Goal: Communication & Community: Answer question/provide support

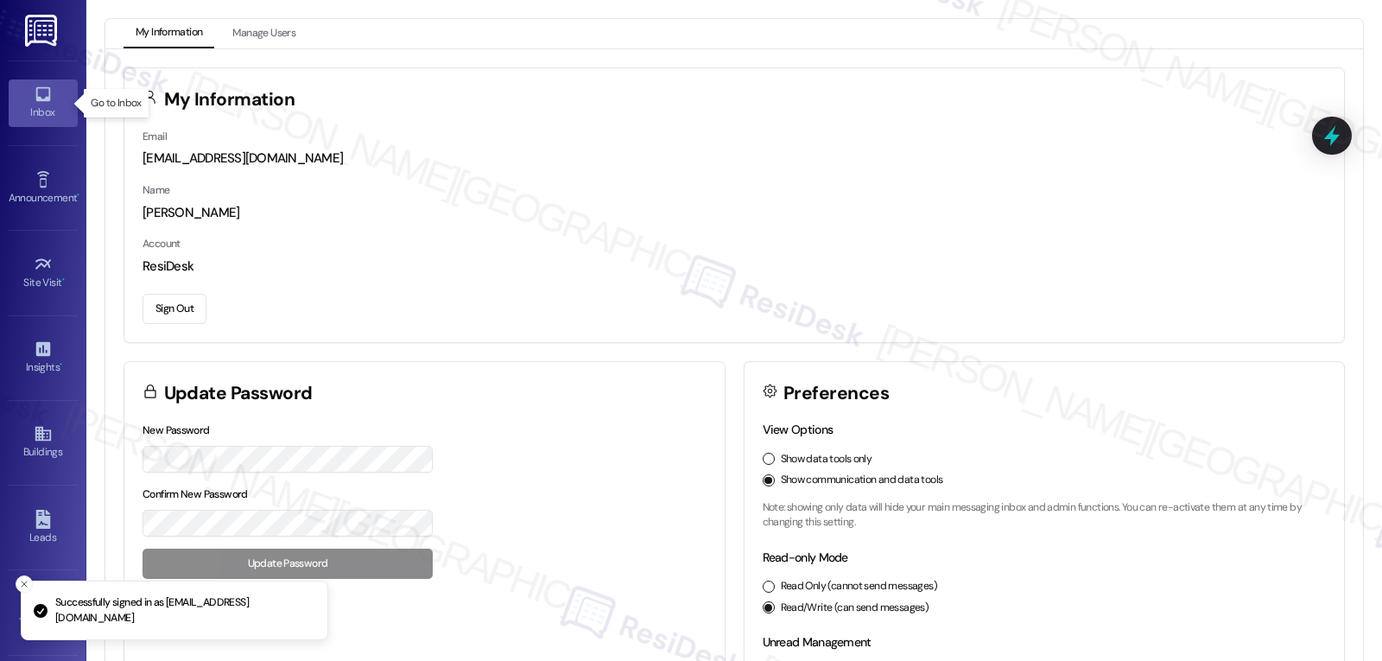
click at [29, 106] on div "Inbox" at bounding box center [43, 112] width 86 height 17
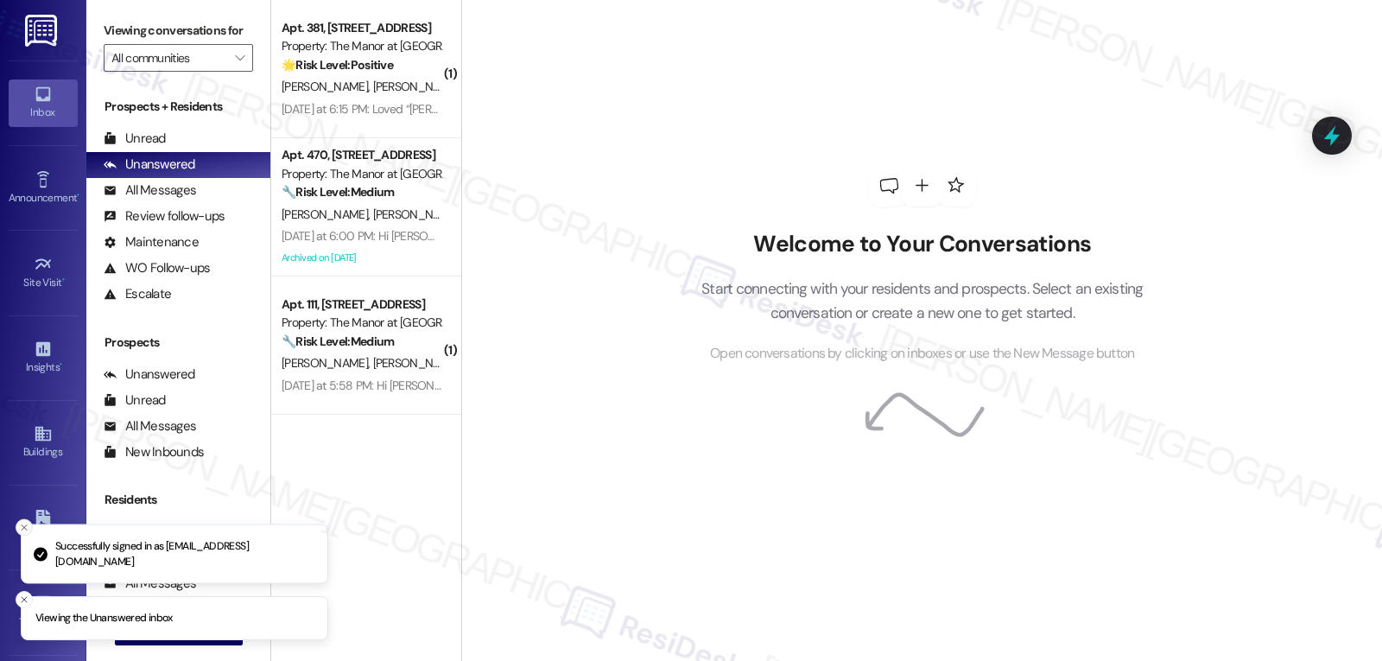
click at [24, 525] on icon "Close toast" at bounding box center [24, 528] width 10 height 10
click at [24, 594] on icon "Close toast" at bounding box center [24, 599] width 10 height 10
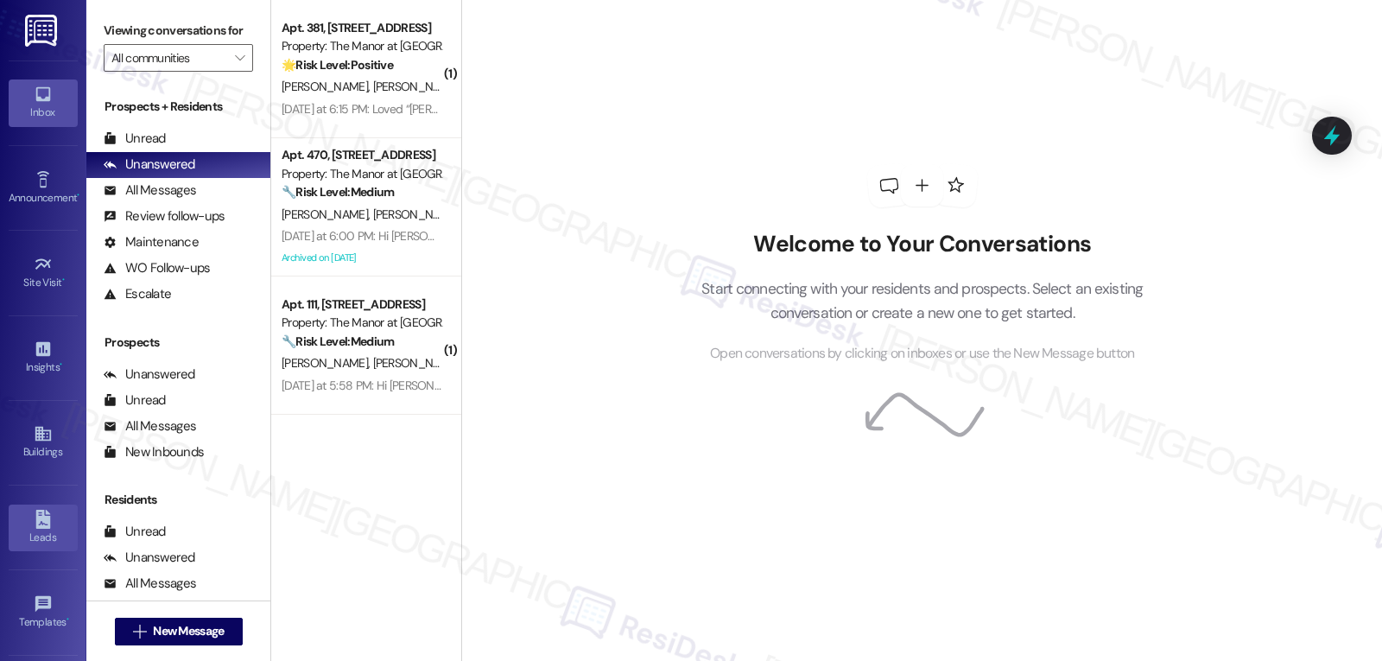
scroll to position [163, 0]
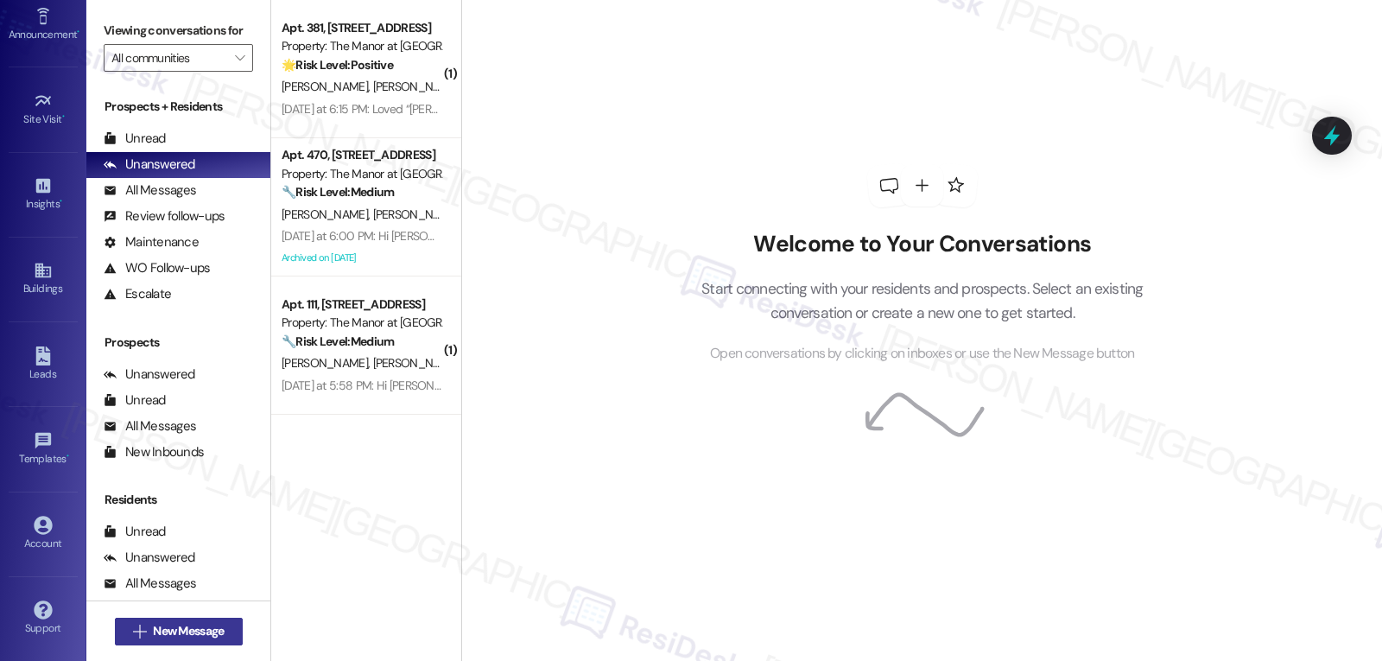
click at [144, 623] on span " New Message" at bounding box center [179, 631] width 98 height 18
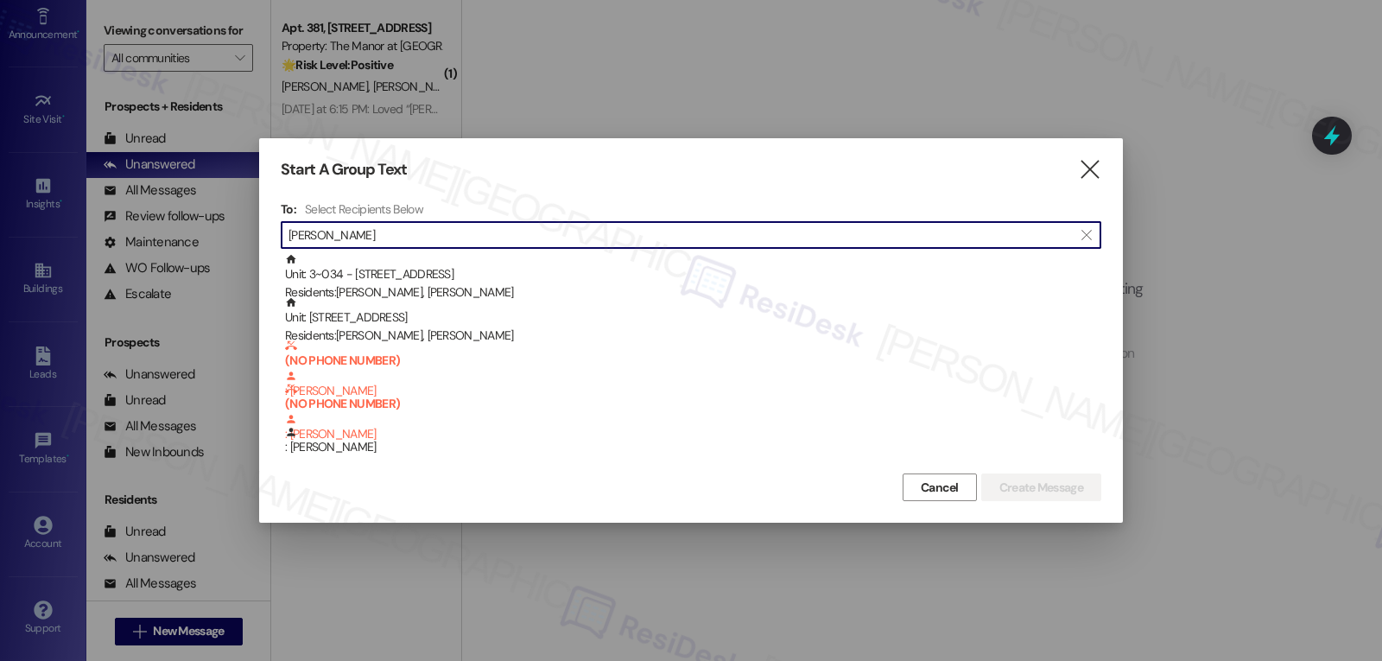
click at [409, 234] on input "[PERSON_NAME]" at bounding box center [681, 235] width 784 height 24
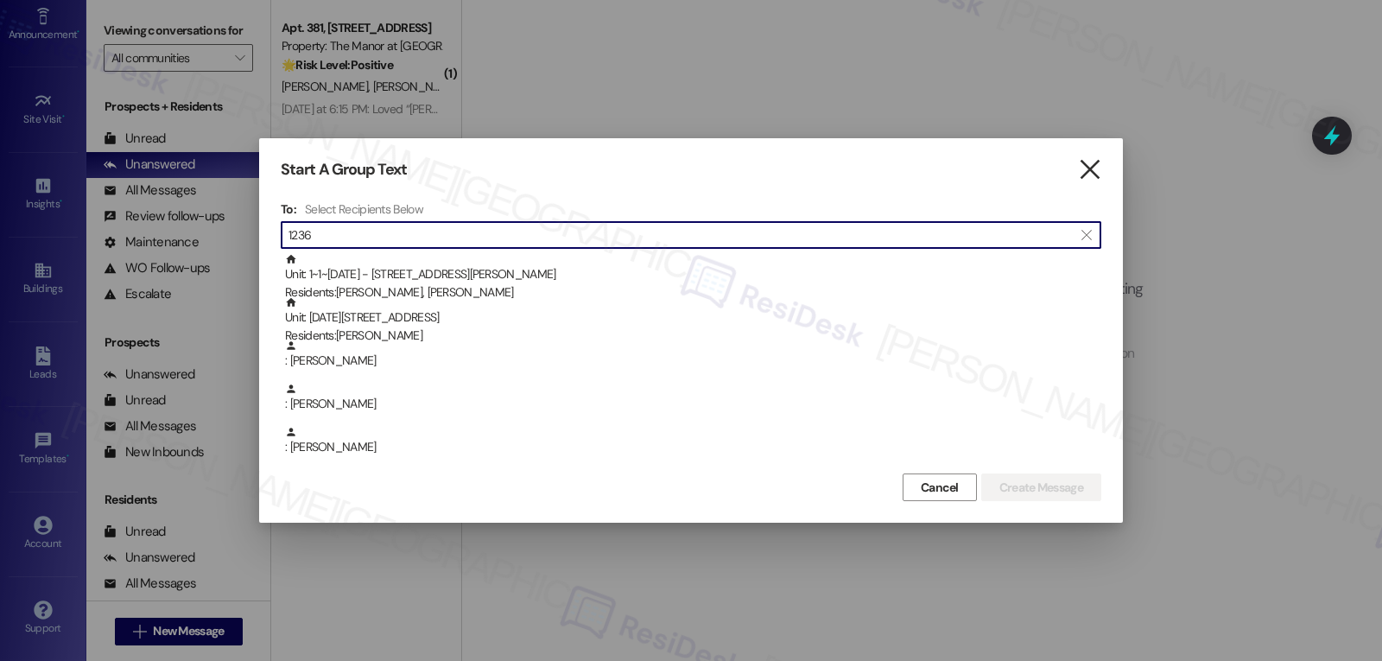
type input "1236"
click at [1095, 166] on icon "" at bounding box center [1089, 170] width 23 height 18
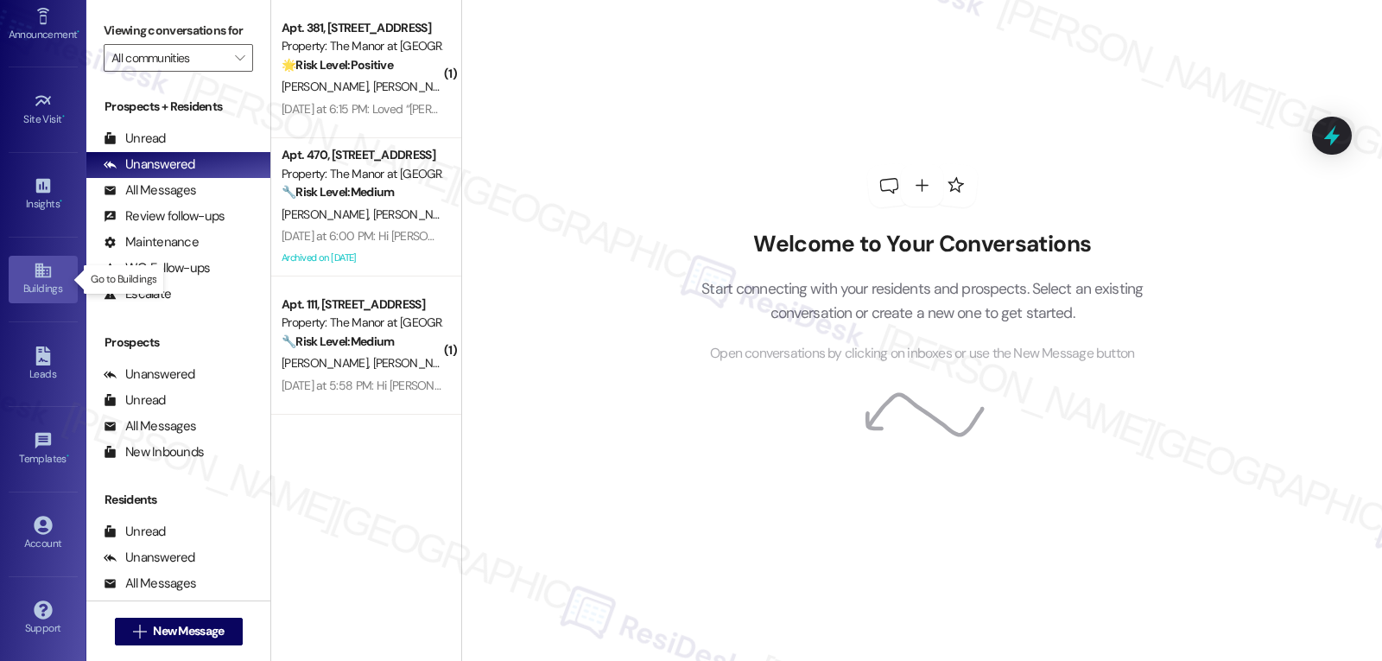
click at [37, 282] on div "Buildings" at bounding box center [43, 288] width 86 height 17
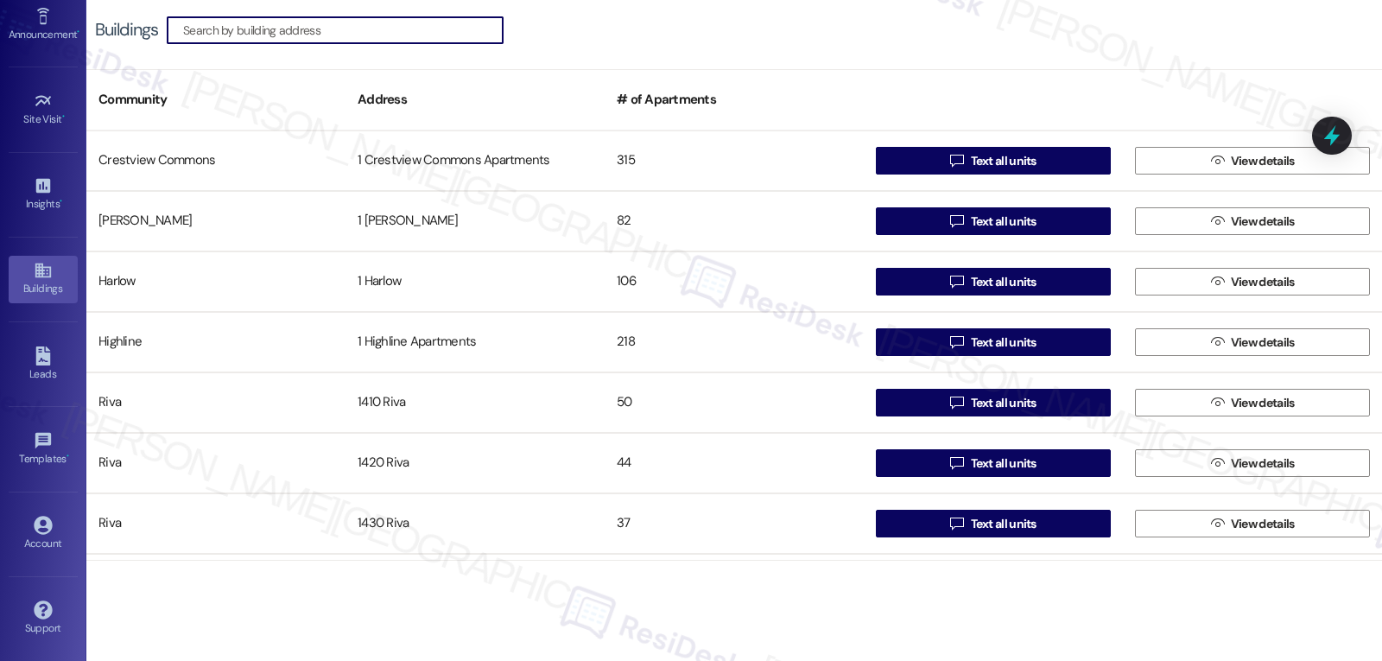
click at [206, 26] on input at bounding box center [343, 30] width 320 height 24
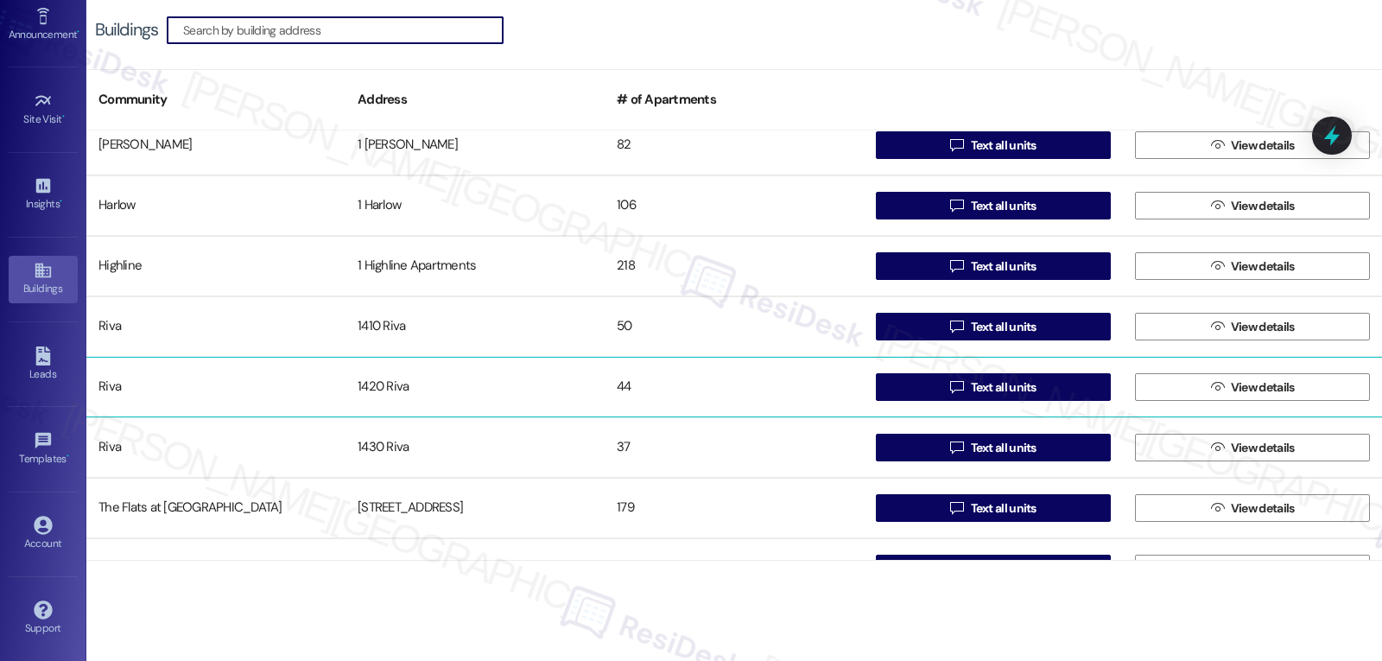
scroll to position [115, 0]
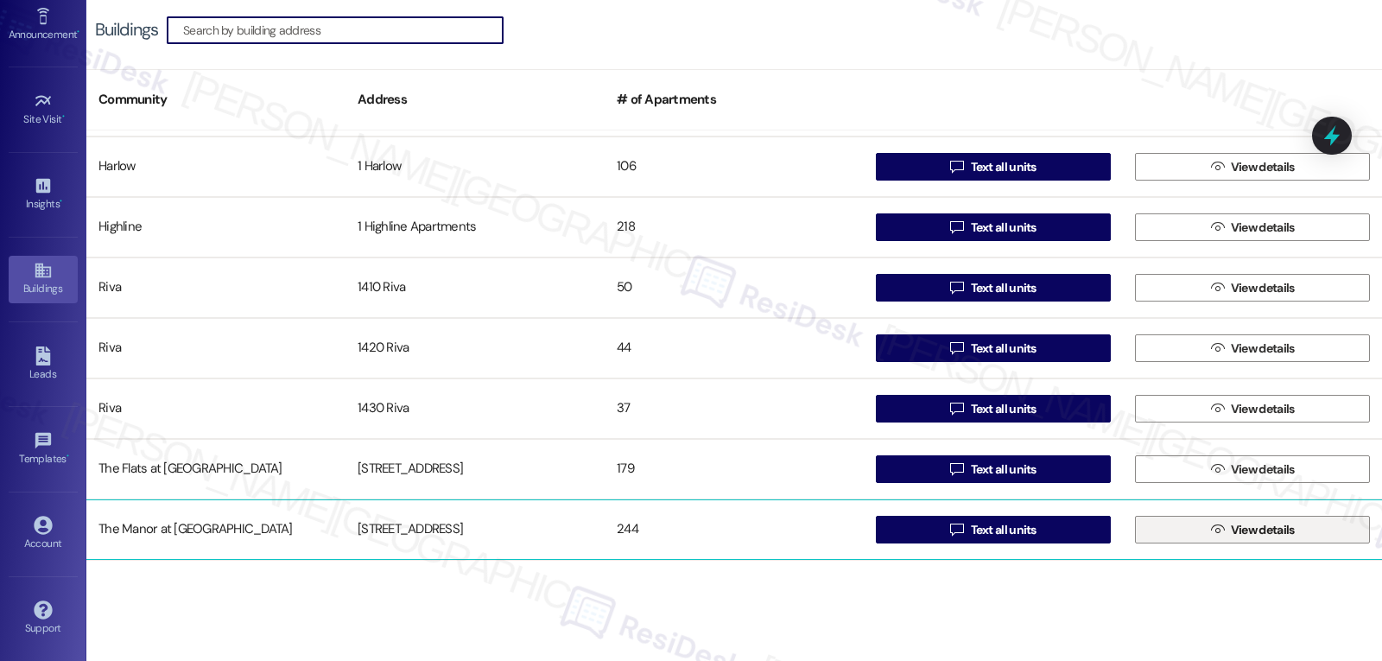
click at [1228, 530] on span "View details" at bounding box center [1263, 530] width 71 height 18
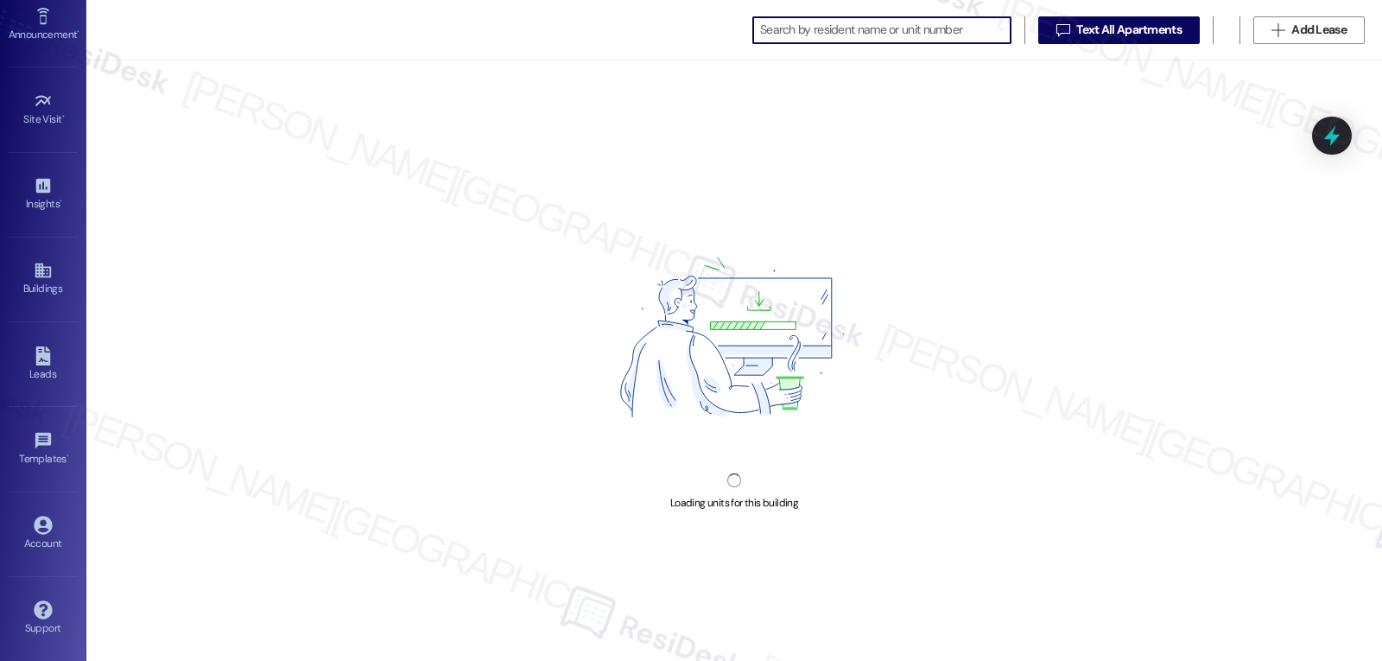
click at [827, 35] on input at bounding box center [885, 30] width 251 height 24
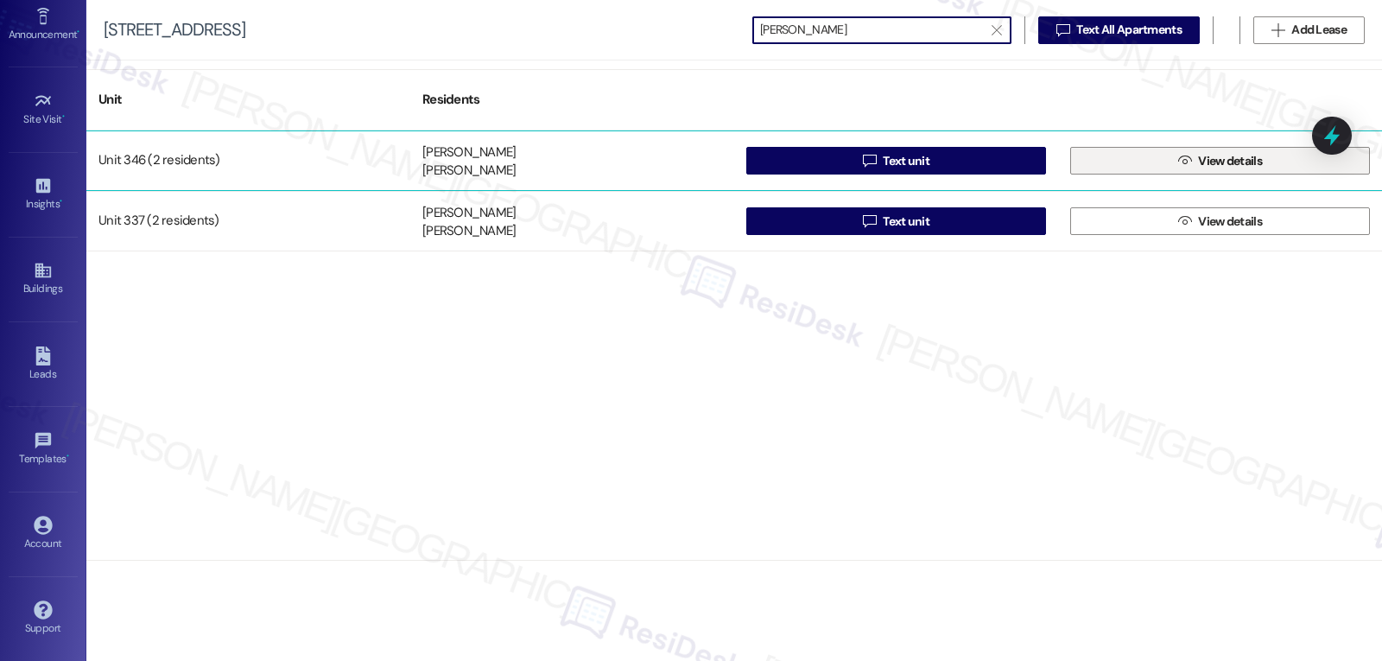
type input "[PERSON_NAME]"
click at [1215, 168] on span "View details" at bounding box center [1230, 161] width 64 height 18
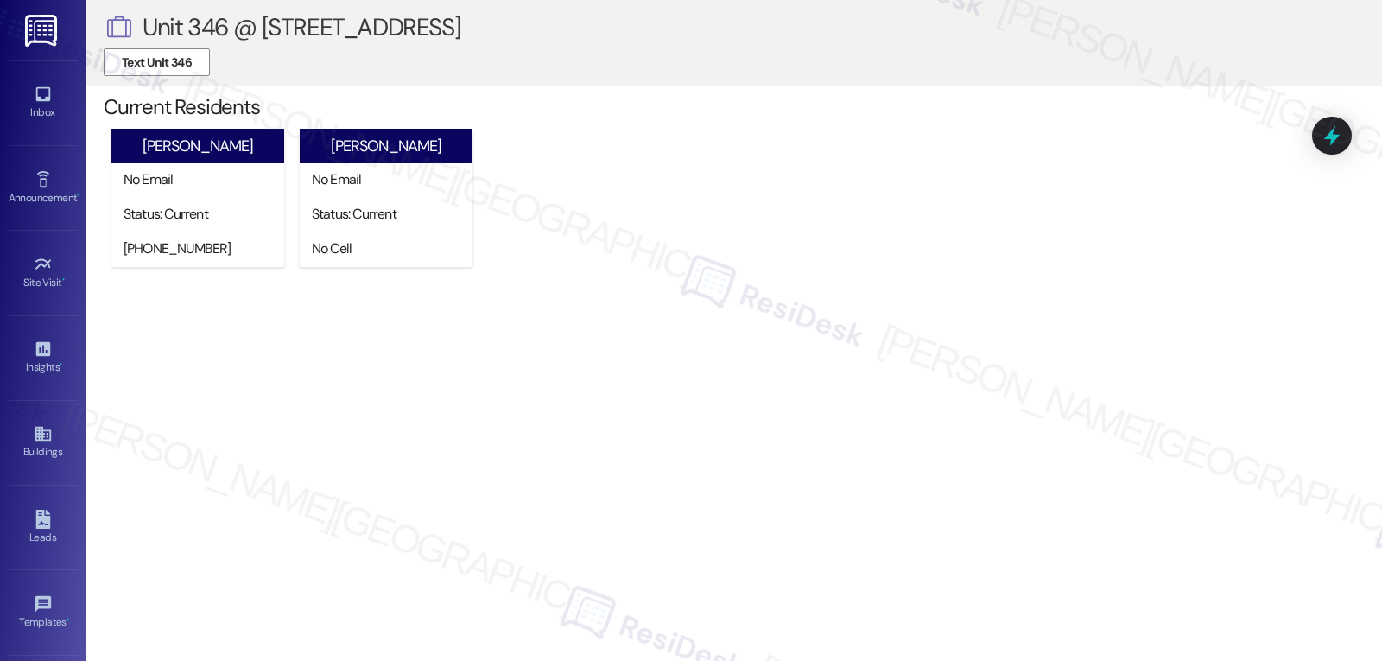
click at [31, 17] on img at bounding box center [42, 31] width 35 height 32
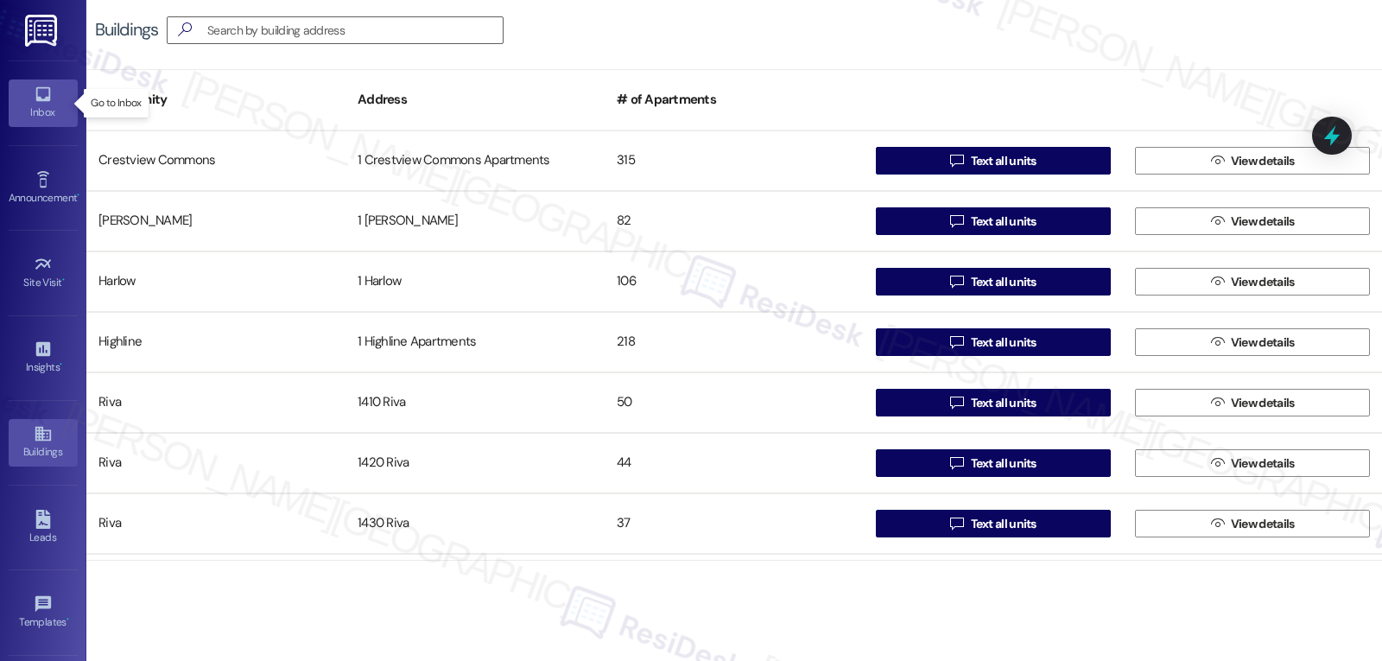
click at [16, 114] on div "Inbox" at bounding box center [43, 112] width 86 height 17
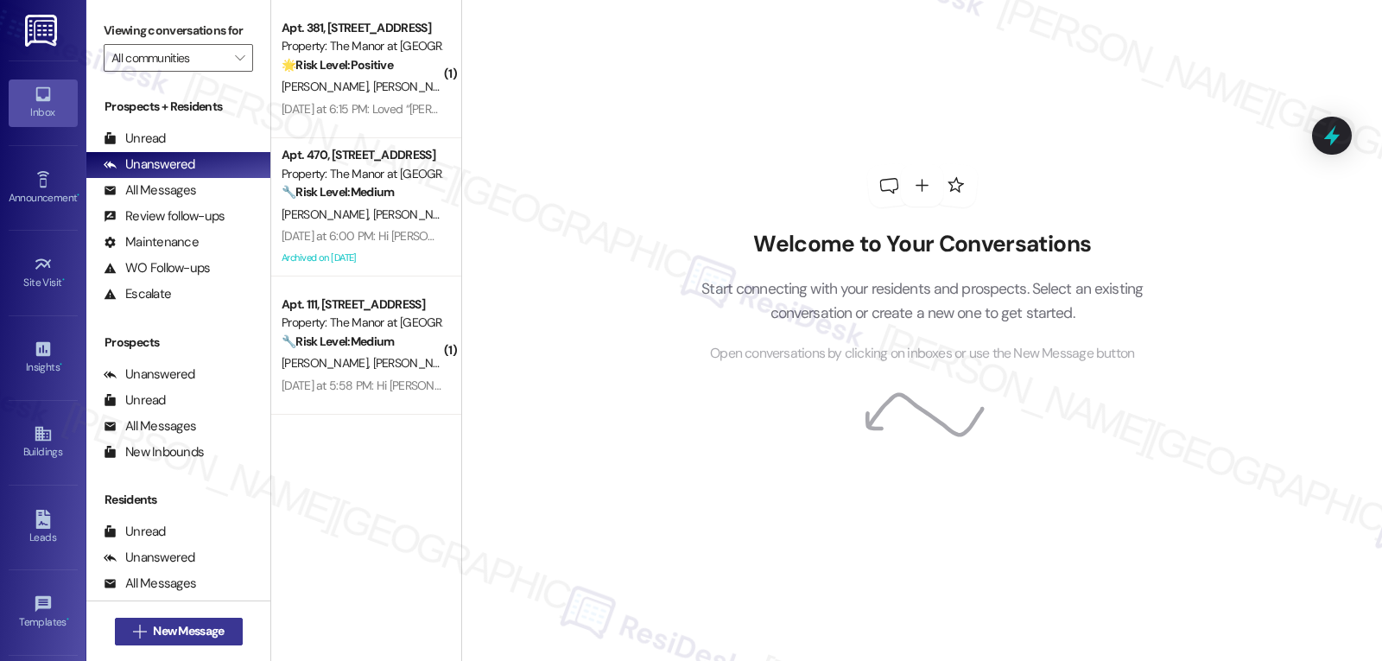
click at [191, 634] on span "New Message" at bounding box center [188, 631] width 71 height 18
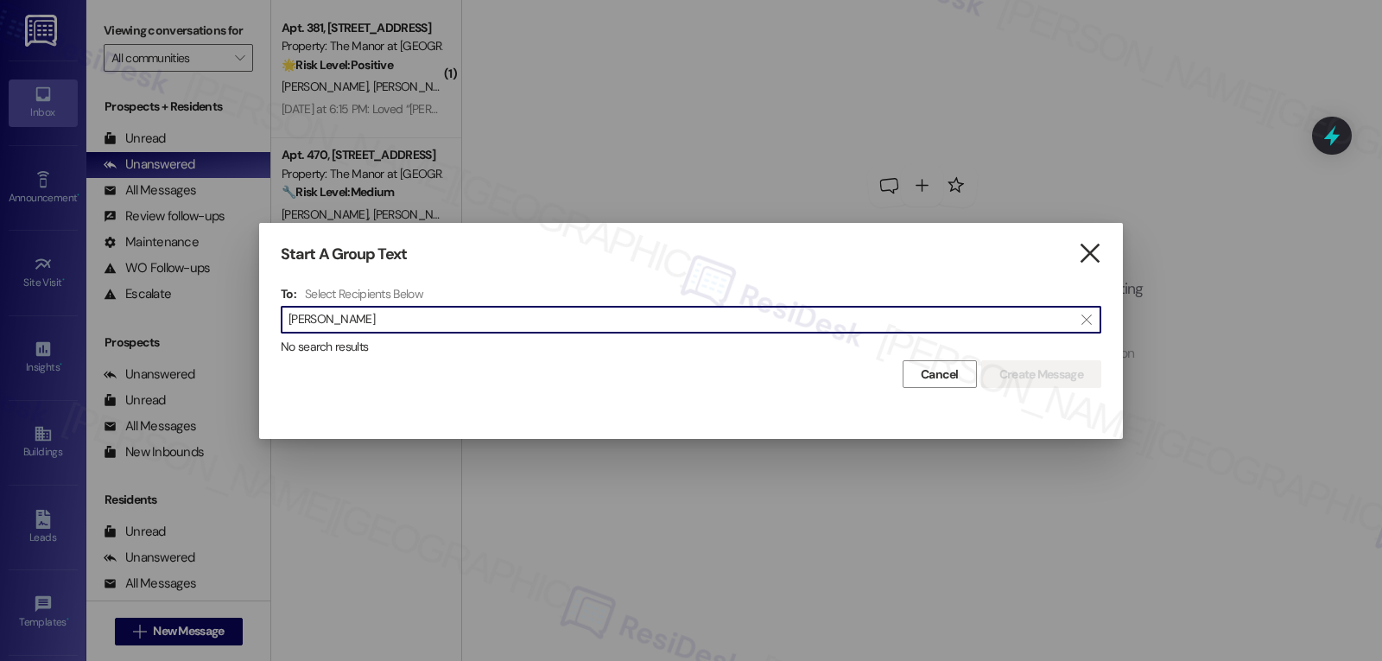
type input "[PERSON_NAME]"
click at [1084, 256] on icon "" at bounding box center [1089, 253] width 23 height 18
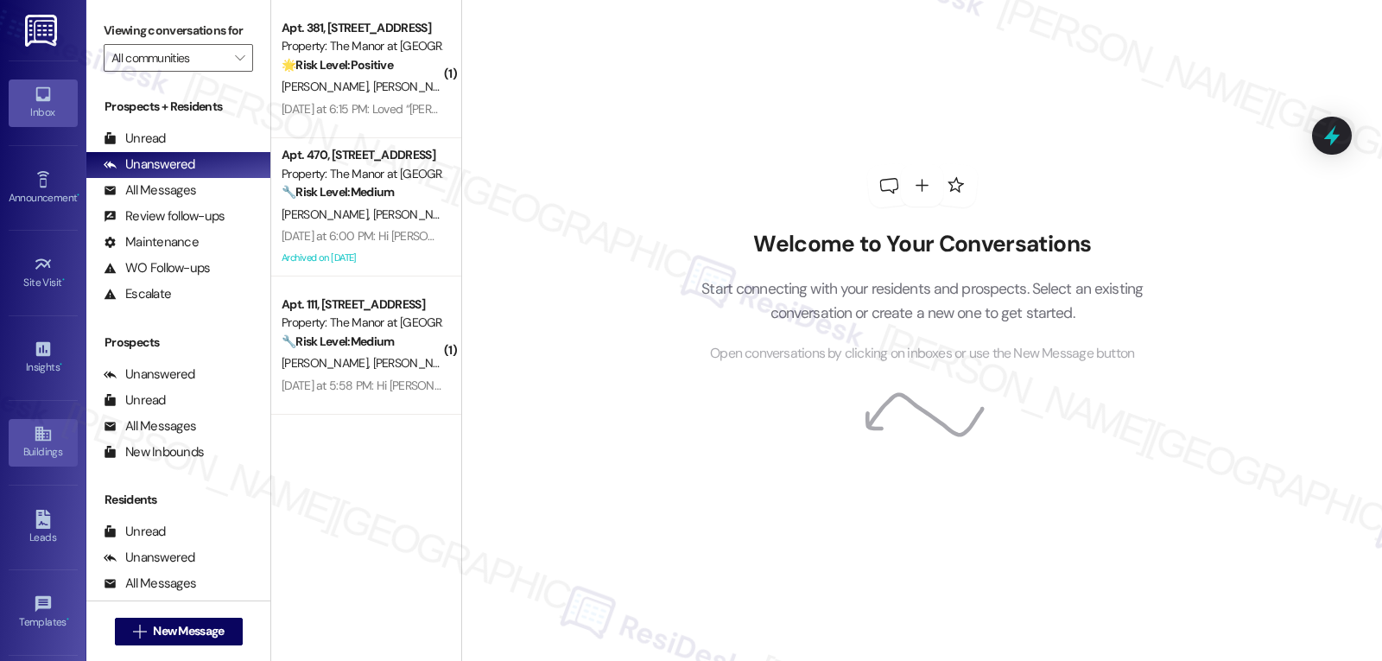
scroll to position [163, 0]
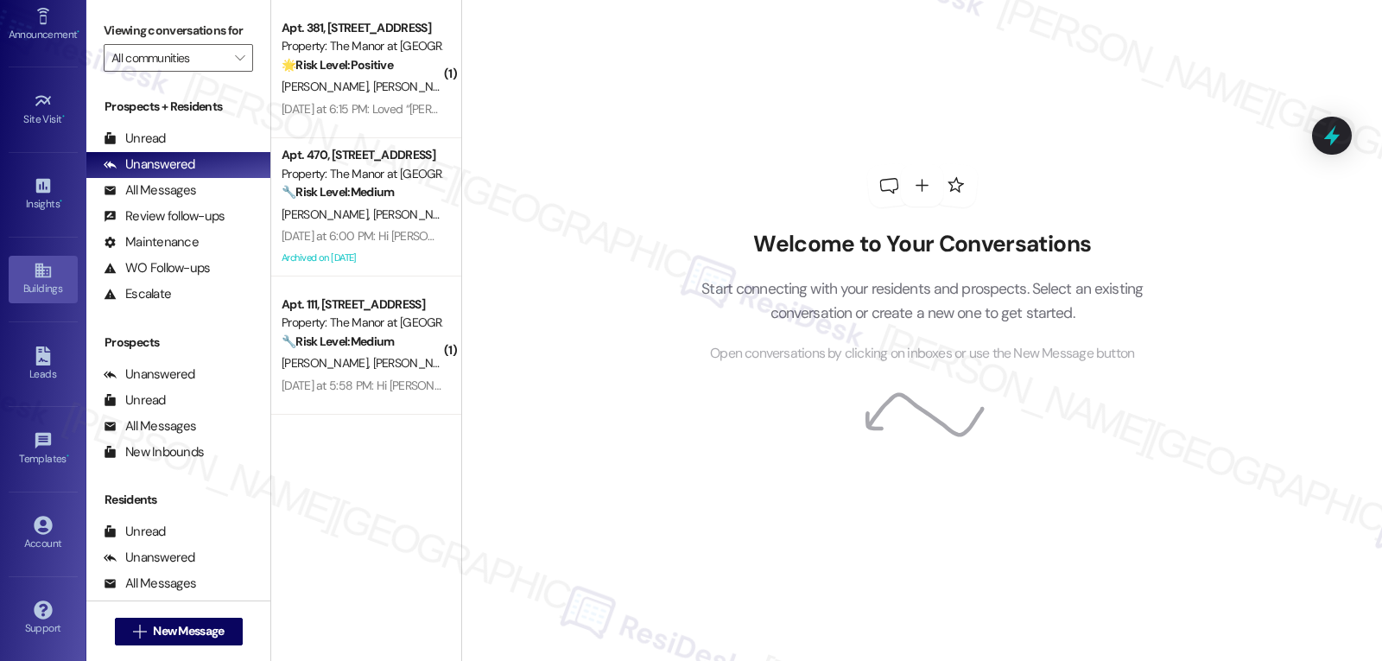
click at [36, 301] on link "Buildings" at bounding box center [43, 279] width 69 height 47
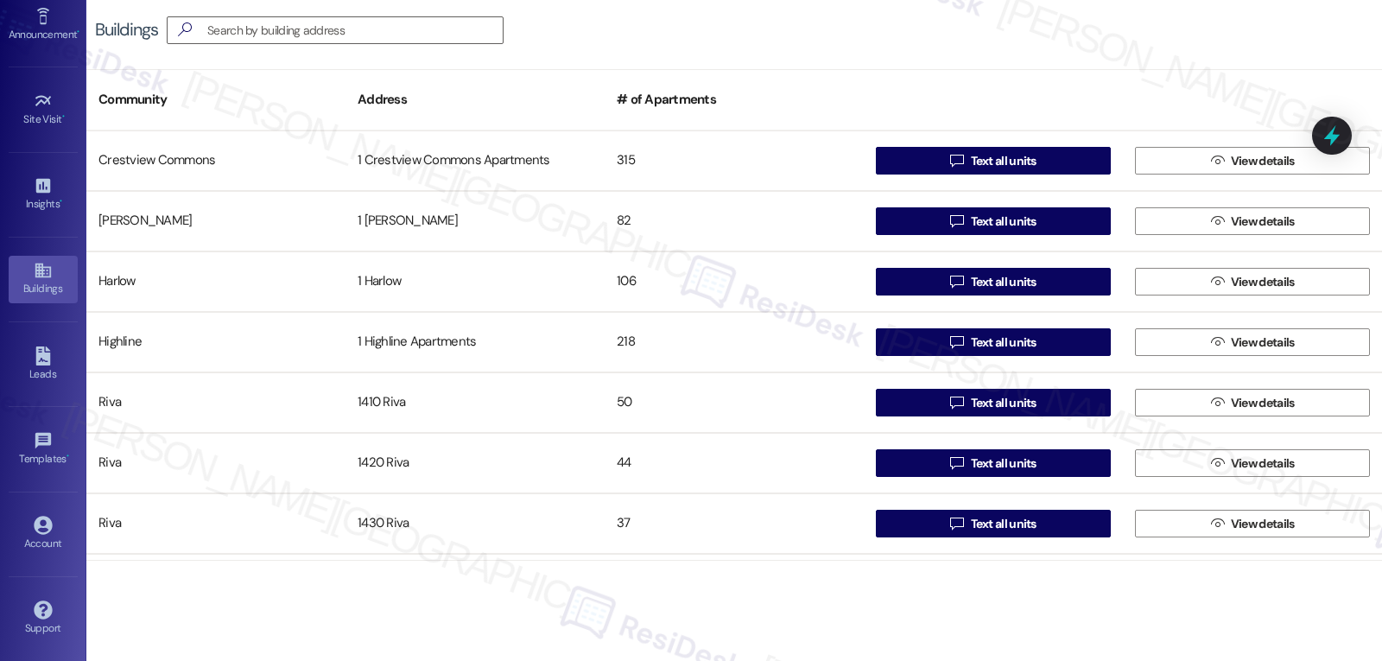
click at [724, 593] on div "Buildings  Community Address # of Apartments [GEOGRAPHIC_DATA] 1 Crestview Com…" at bounding box center [734, 330] width 1296 height 661
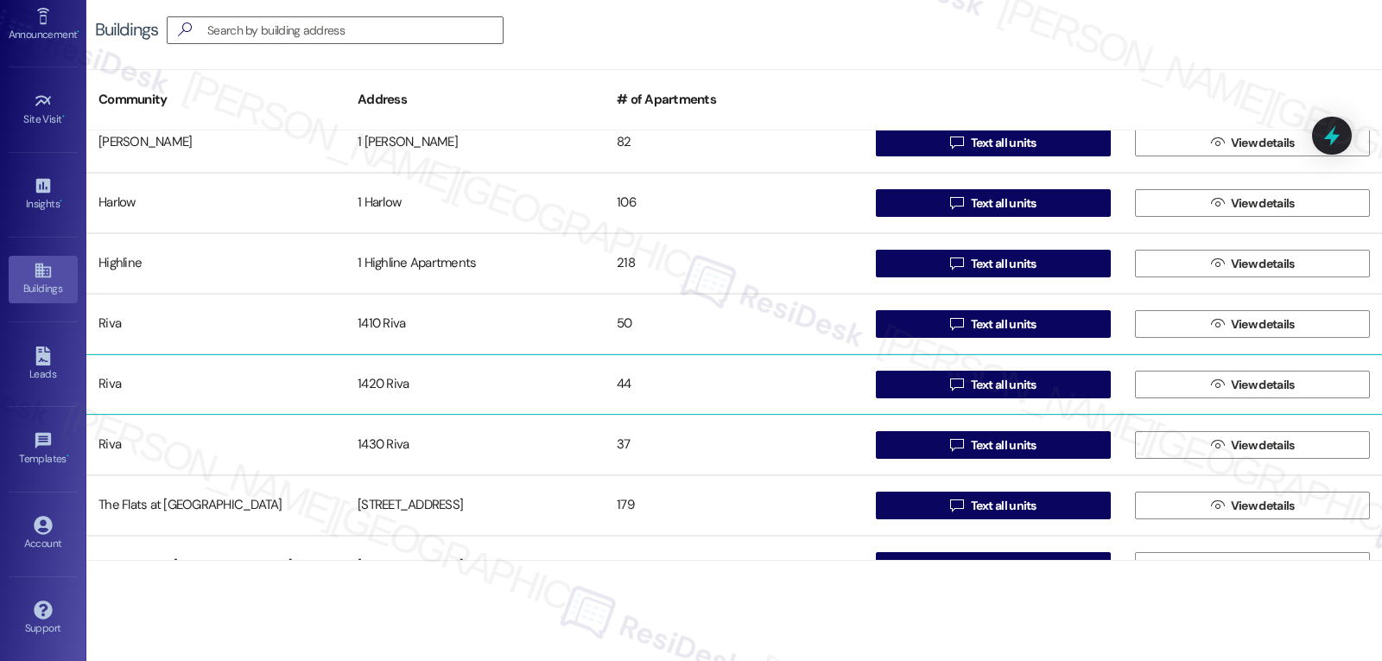
scroll to position [115, 0]
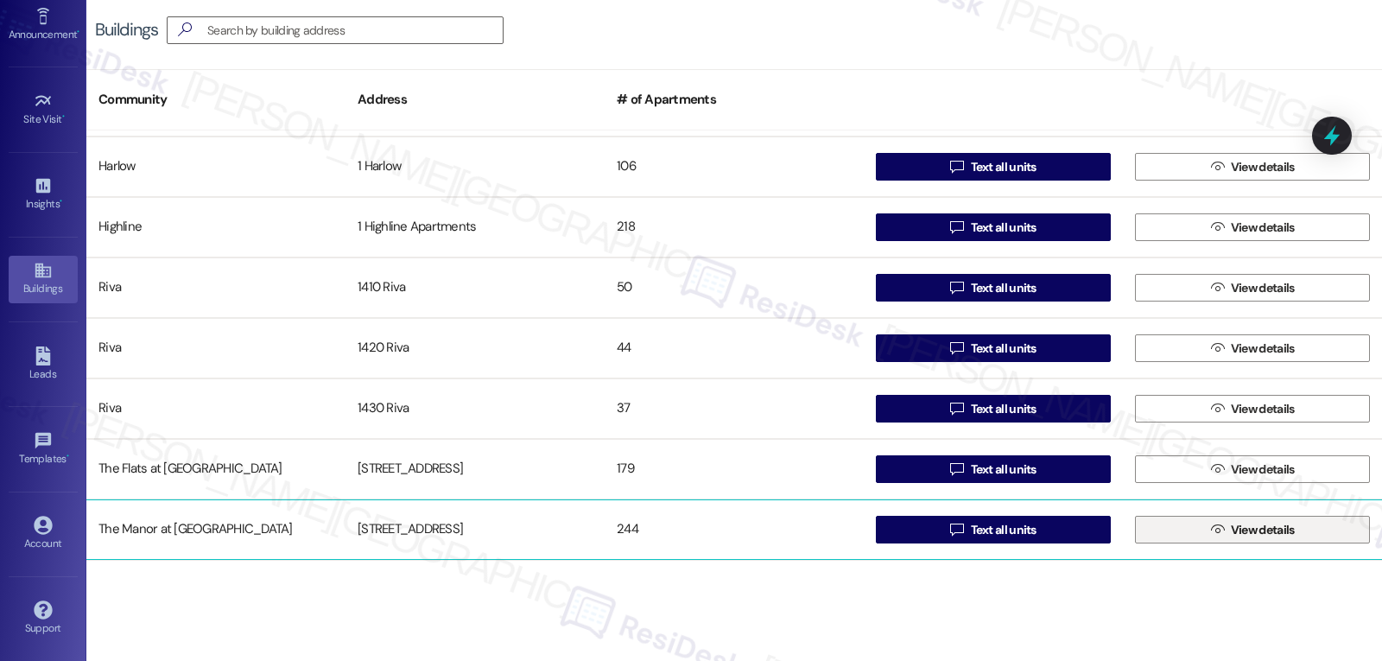
click at [1200, 531] on button " View details" at bounding box center [1252, 530] width 235 height 28
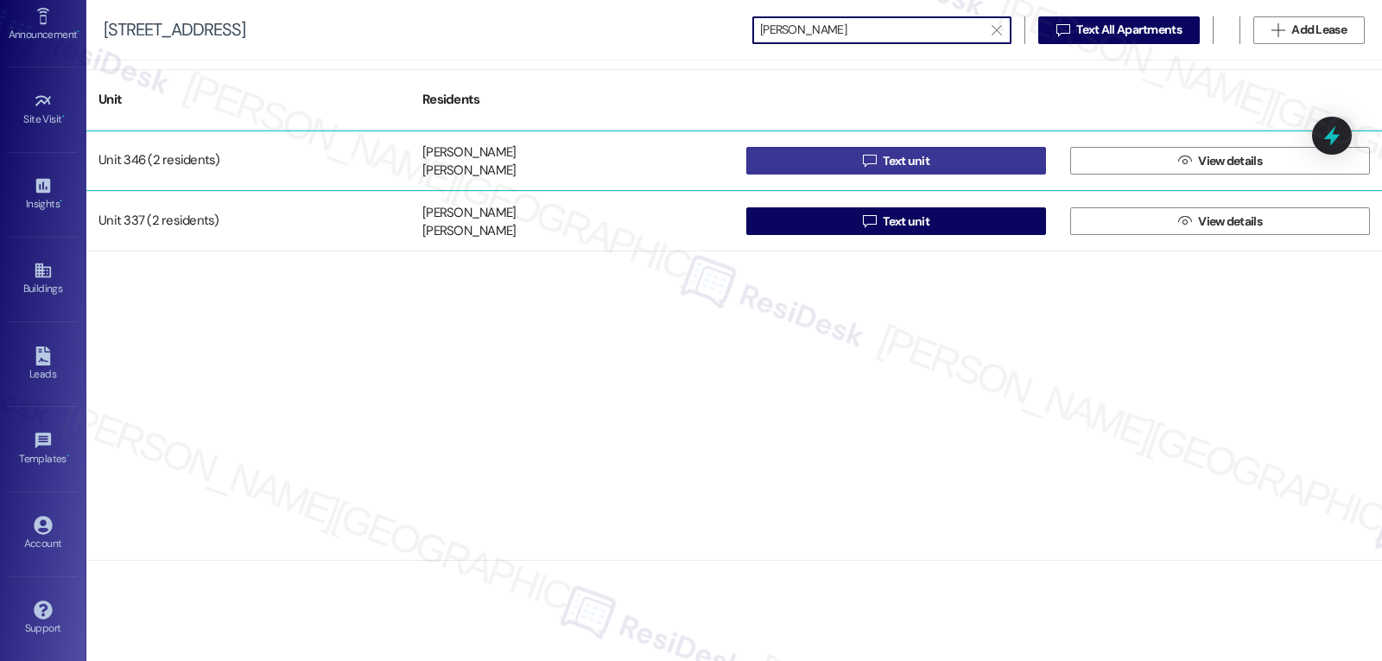
type input "[PERSON_NAME]"
click at [860, 161] on span " Text unit" at bounding box center [896, 161] width 73 height 26
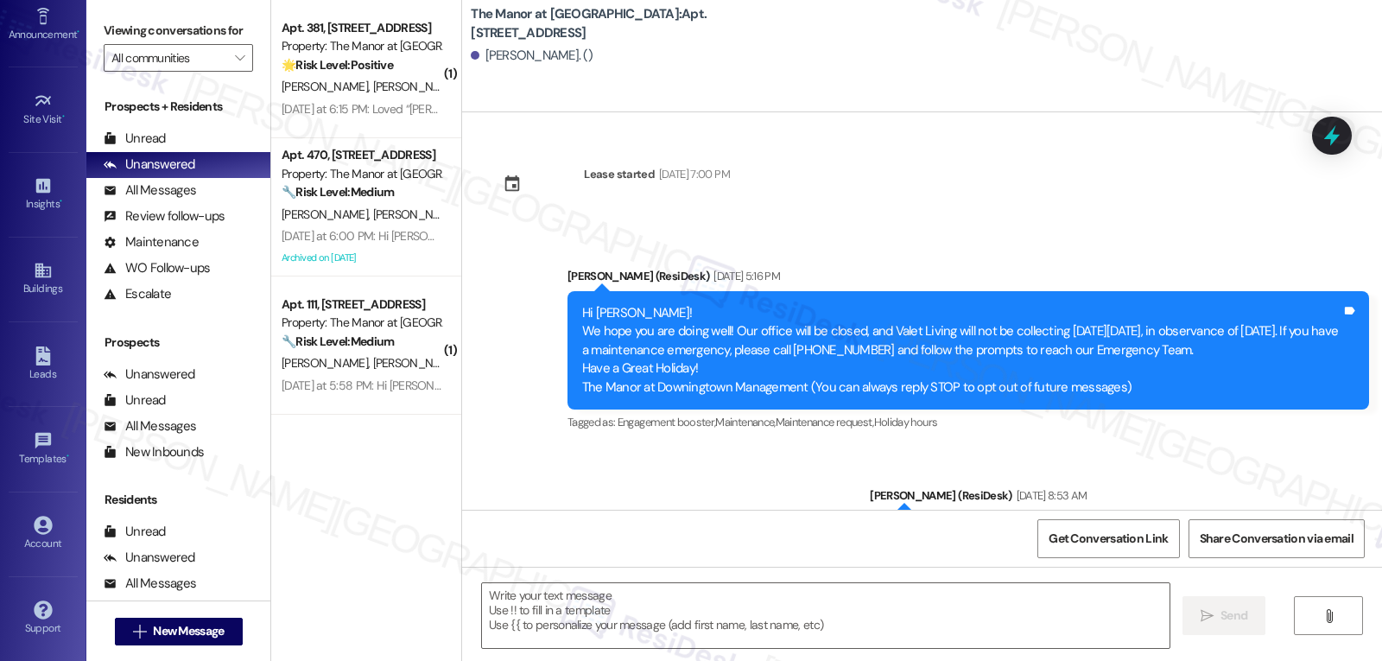
type textarea "Fetching suggested responses. Please feel free to read through the conversation…"
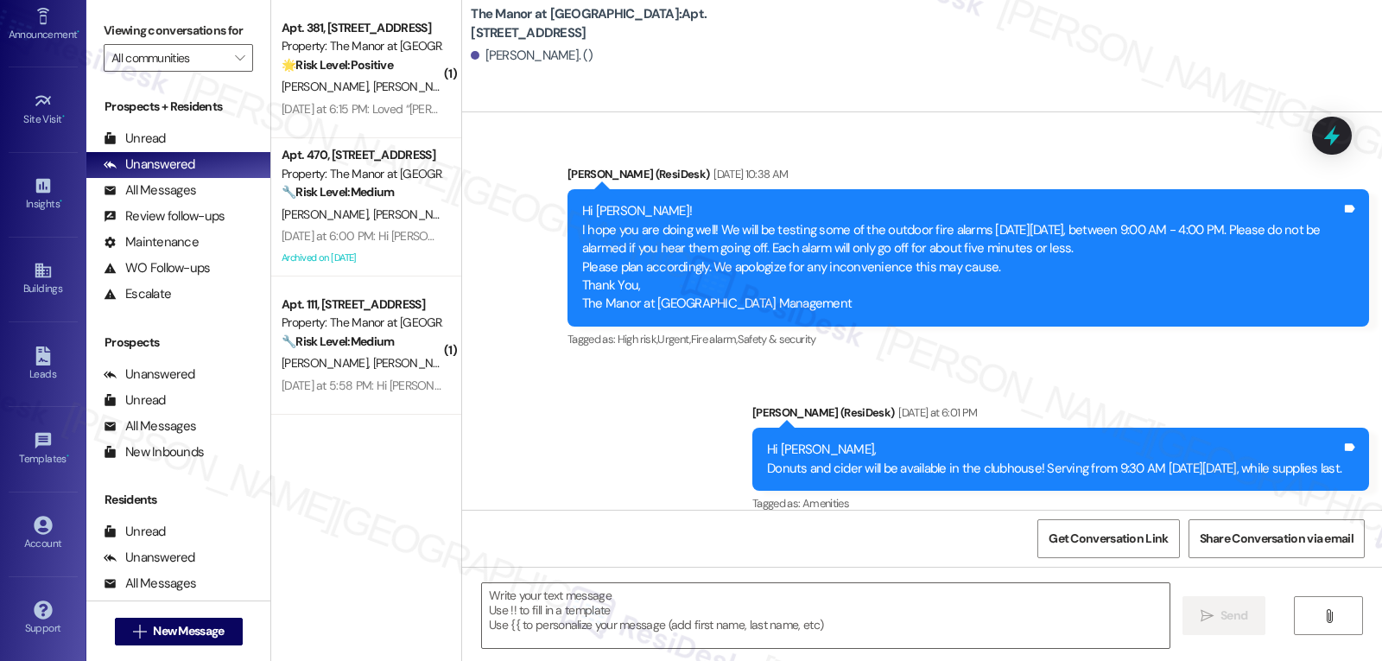
scroll to position [664, 0]
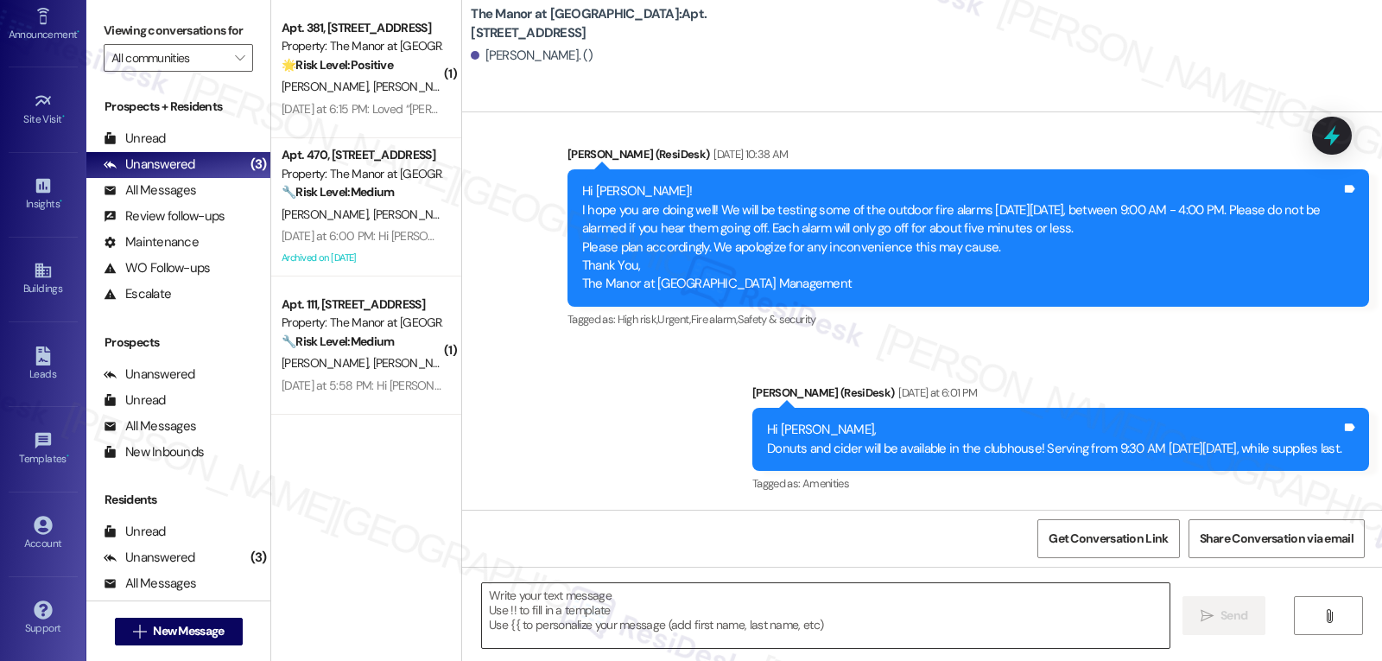
click at [761, 626] on textarea at bounding box center [826, 615] width 688 height 65
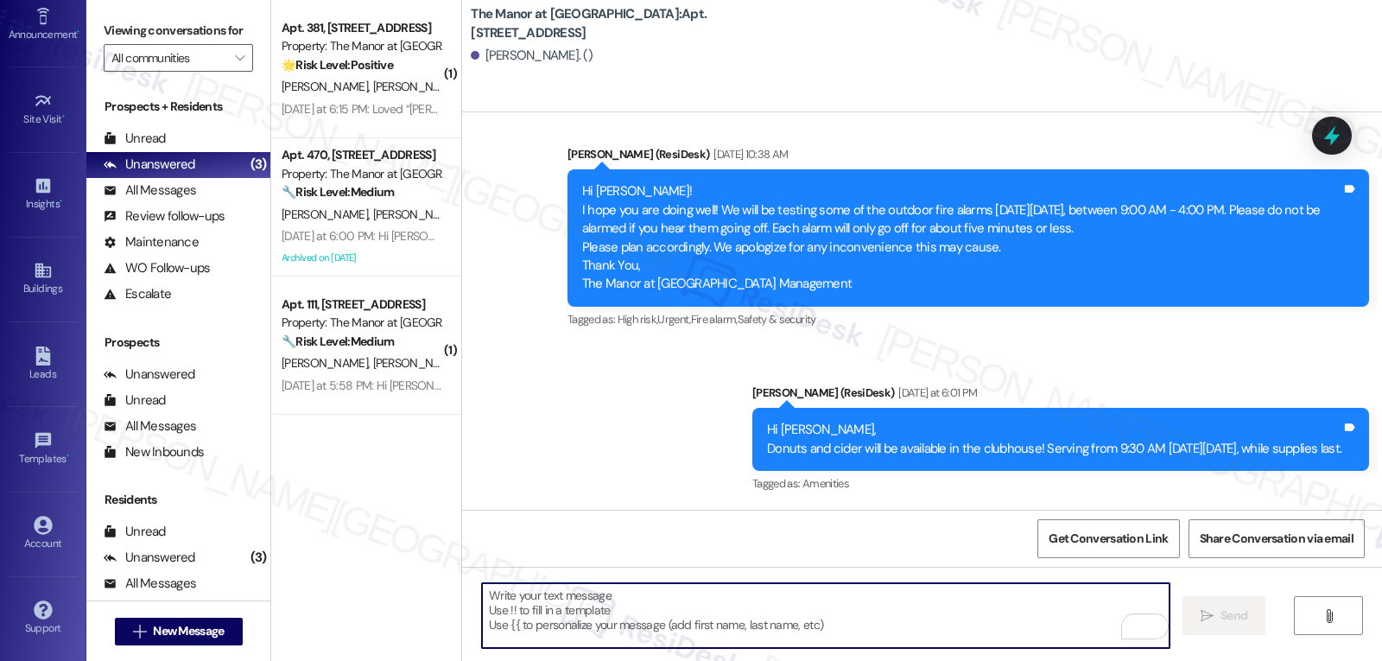
click at [827, 612] on textarea "To enrich screen reader interactions, please activate Accessibility in Grammarl…" at bounding box center [826, 615] width 688 height 65
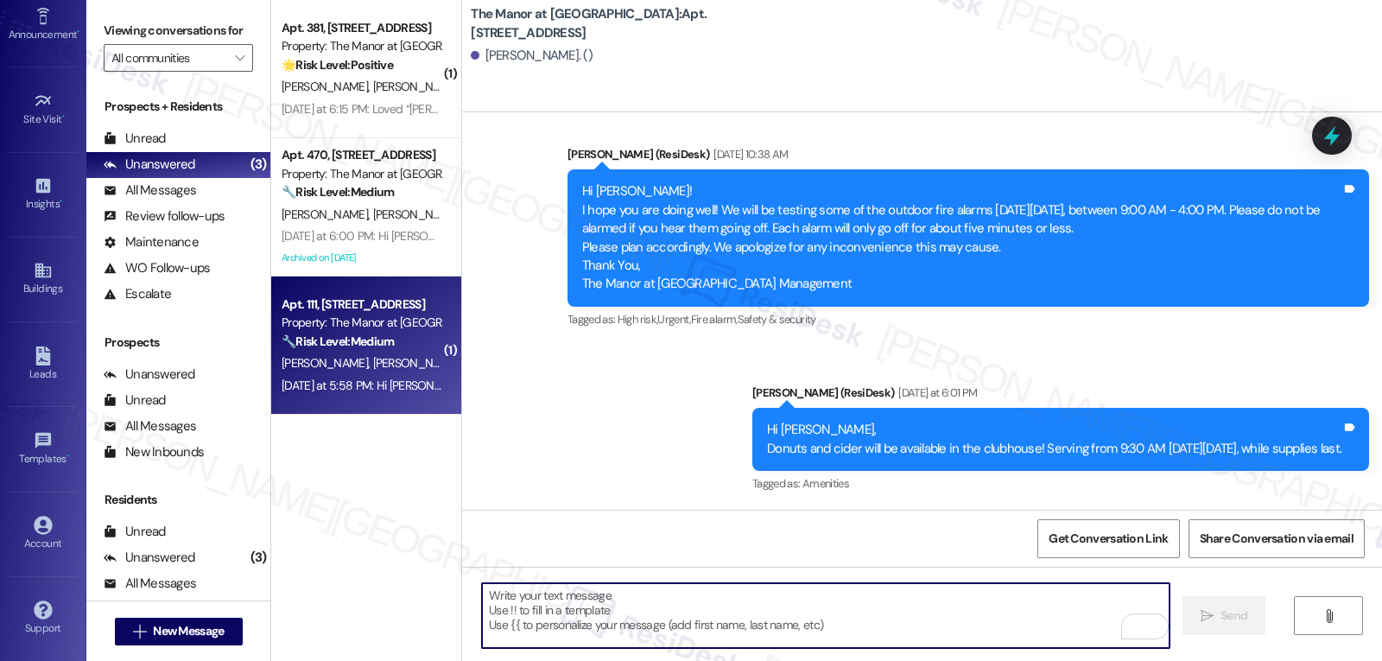
click at [315, 386] on div "[DATE] at 5:58 PM: Hi [PERSON_NAME] and [PERSON_NAME], [PERSON_NAME] and cider …" at bounding box center [728, 386] width 892 height 16
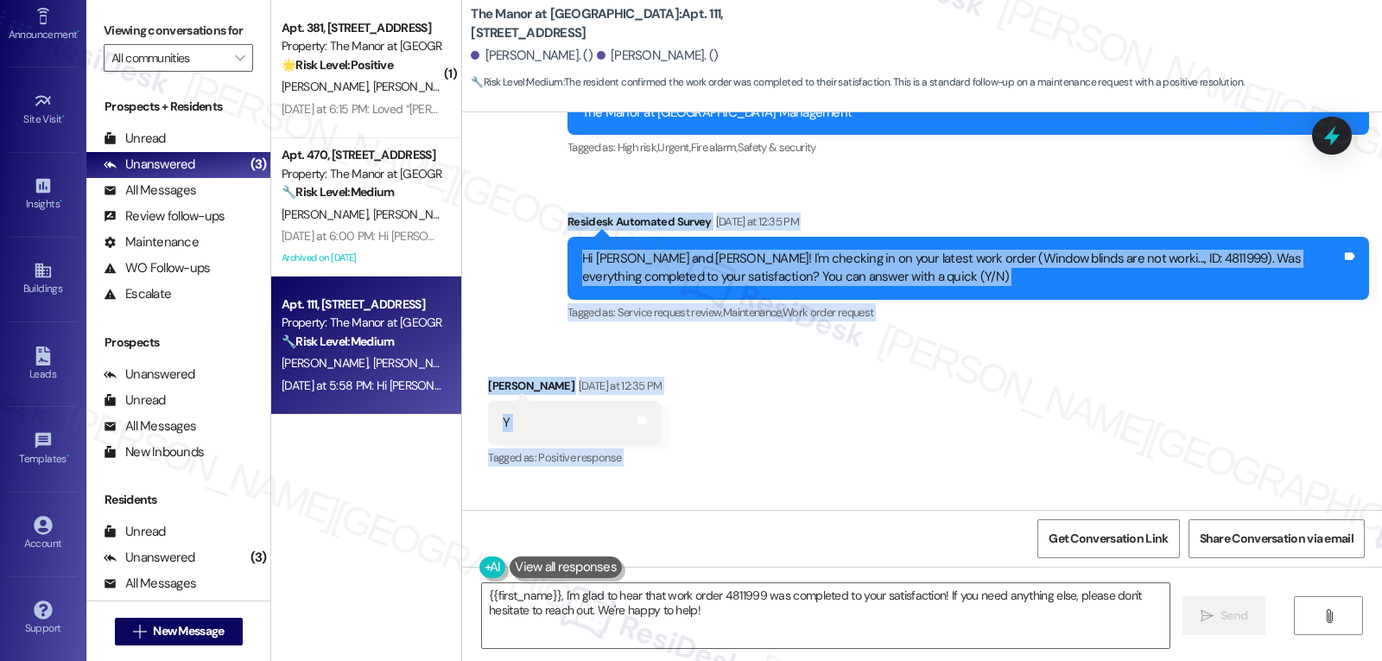
scroll to position [13305, 0]
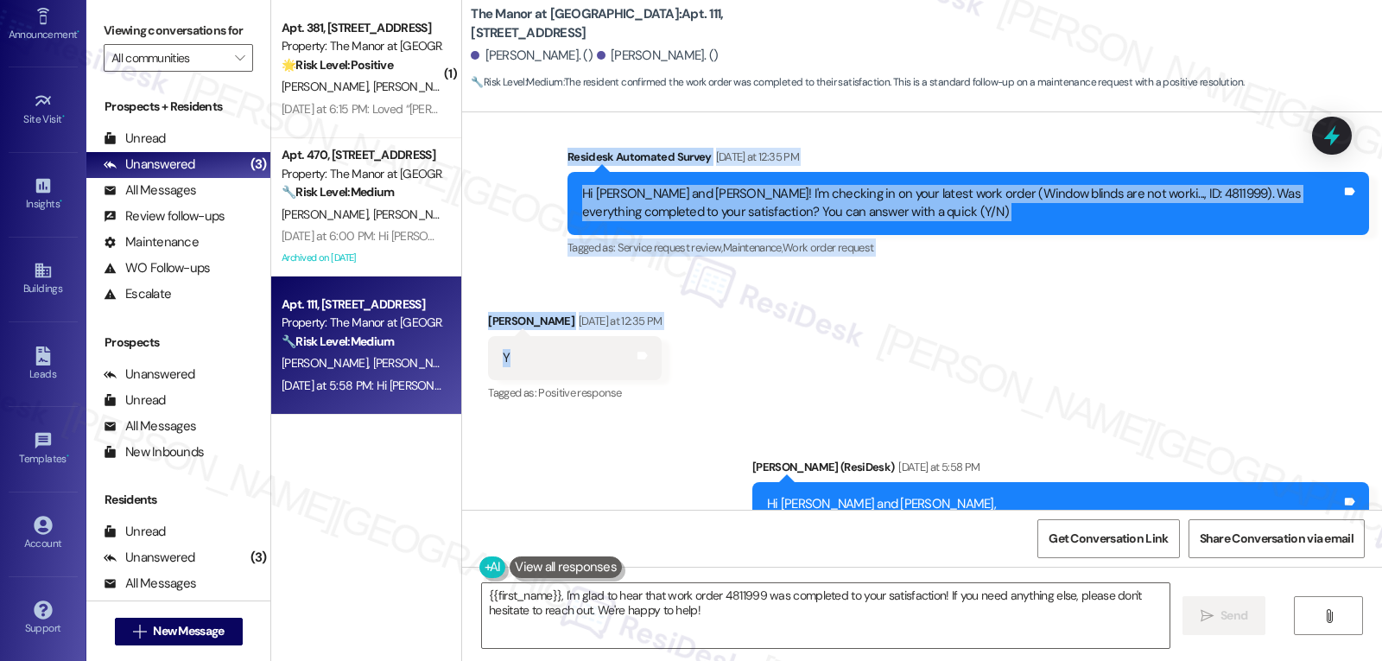
drag, startPoint x: 540, startPoint y: 257, endPoint x: 588, endPoint y: 270, distance: 49.9
click at [588, 270] on div "Announcement, sent via SMS [PERSON_NAME] (ResiDesk) [DATE] 3:03 PM Hi [PERSON_N…" at bounding box center [922, 310] width 920 height 397
copy div "Residesk Automated Survey [DATE] at 12:35 PM Hi [PERSON_NAME] and [PERSON_NAME]…"
click at [807, 636] on textarea "{{first_name}}, I'm glad to hear that work order 4811999 was completed to your …" at bounding box center [826, 615] width 688 height 65
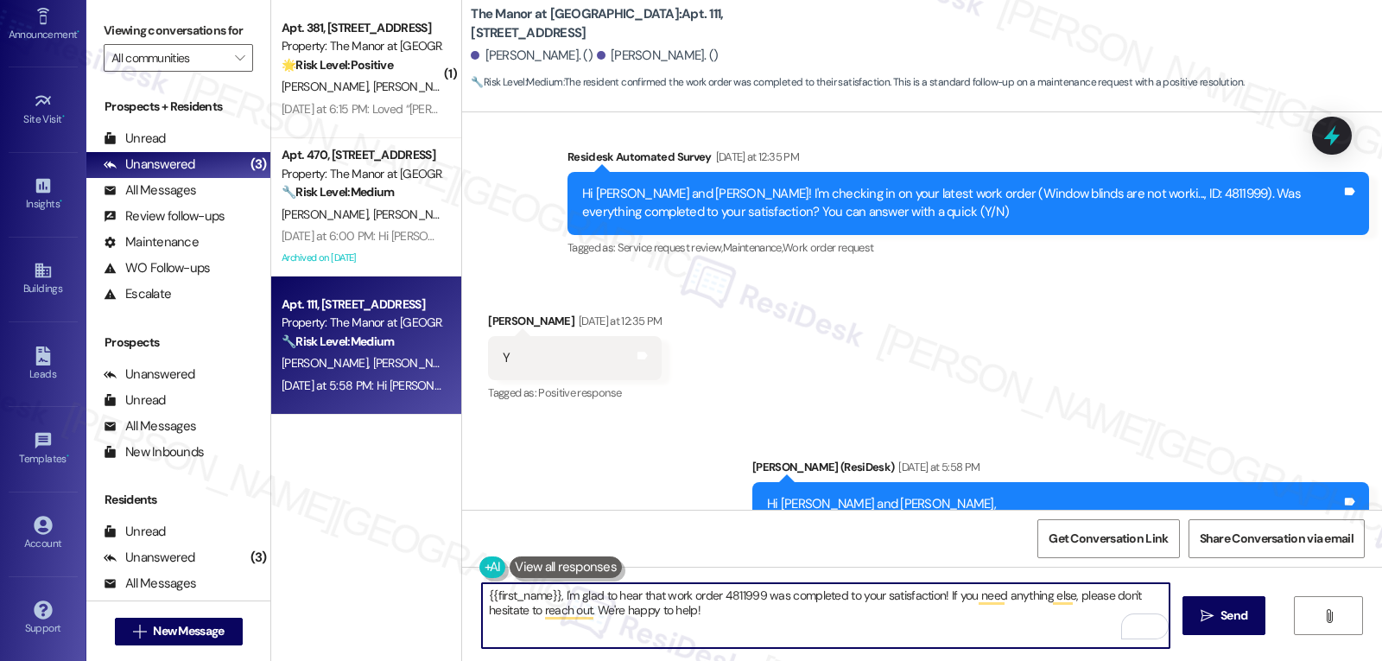
click at [483, 594] on textarea "{{first_name}}, I'm glad to hear that work order 4811999 was completed to your …" at bounding box center [826, 615] width 688 height 65
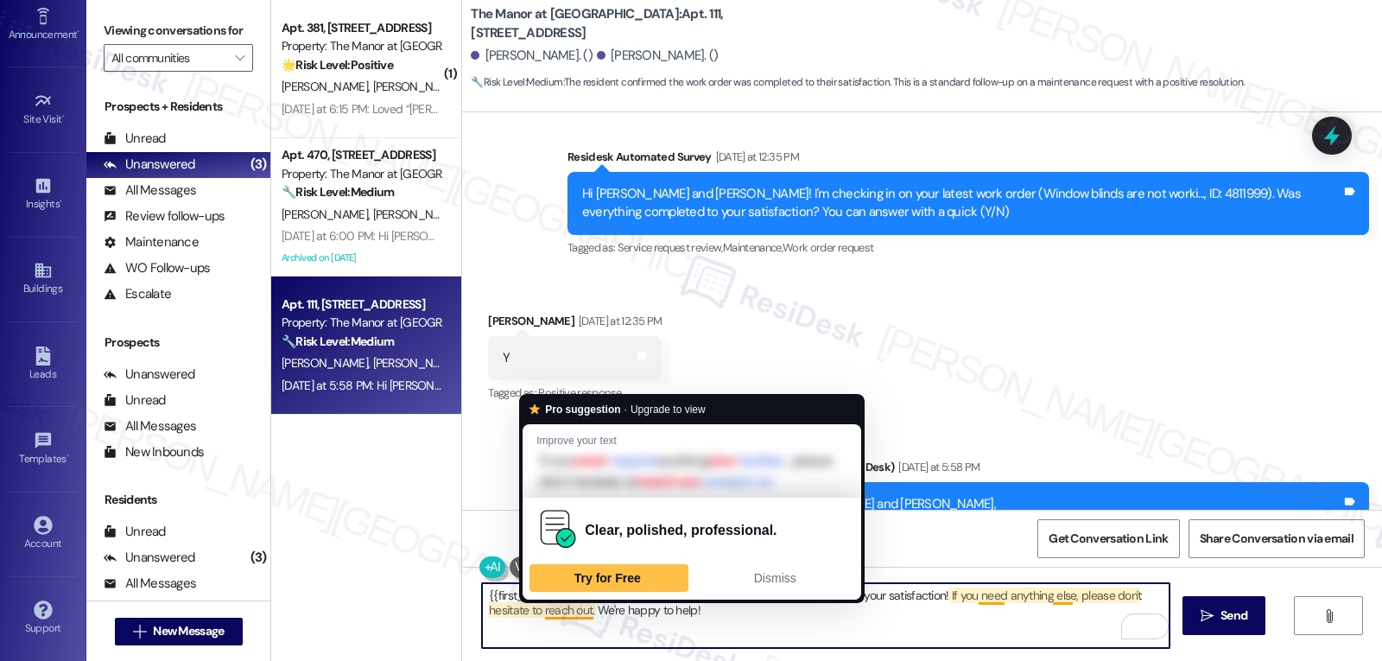
click at [725, 633] on textarea "{{first_name}}, I'm glad to hear that work order 4811999 was completed to your …" at bounding box center [826, 615] width 688 height 65
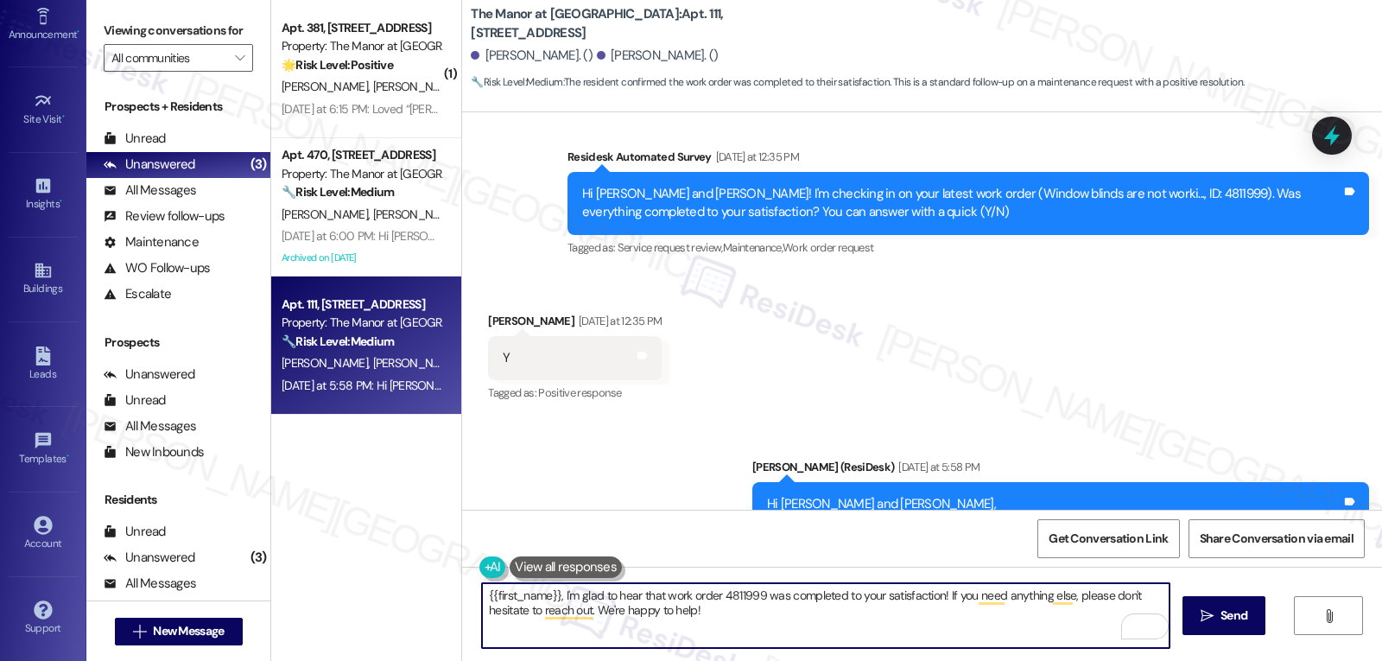
drag, startPoint x: 598, startPoint y: 592, endPoint x: 602, endPoint y: 579, distance: 13.7
click at [599, 591] on textarea "{{first_name}}, I'm glad to hear that work order 4811999 was completed to your …" at bounding box center [826, 615] width 688 height 65
type textarea "Hey [PERSON_NAME], I'm glad to hear that work order 4811999 was completed to yo…"
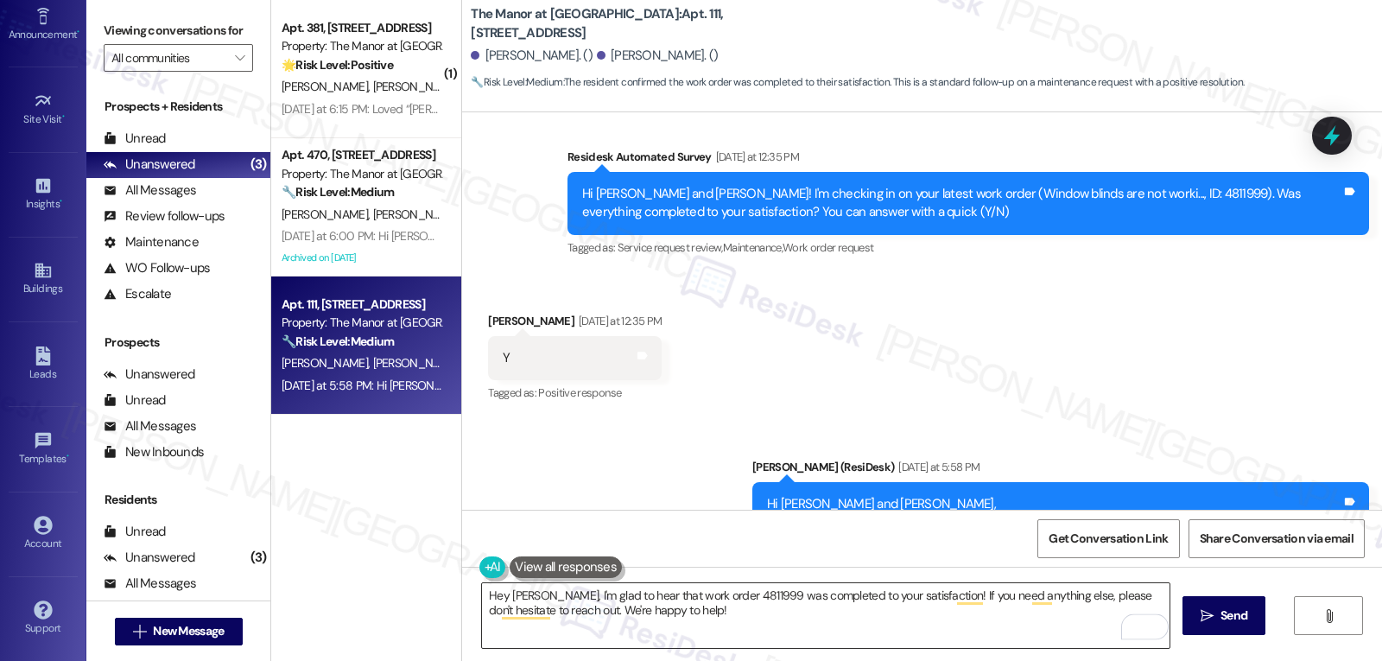
click at [663, 616] on textarea "Hey [PERSON_NAME], I'm glad to hear that work order 4811999 was completed to yo…" at bounding box center [826, 615] width 688 height 65
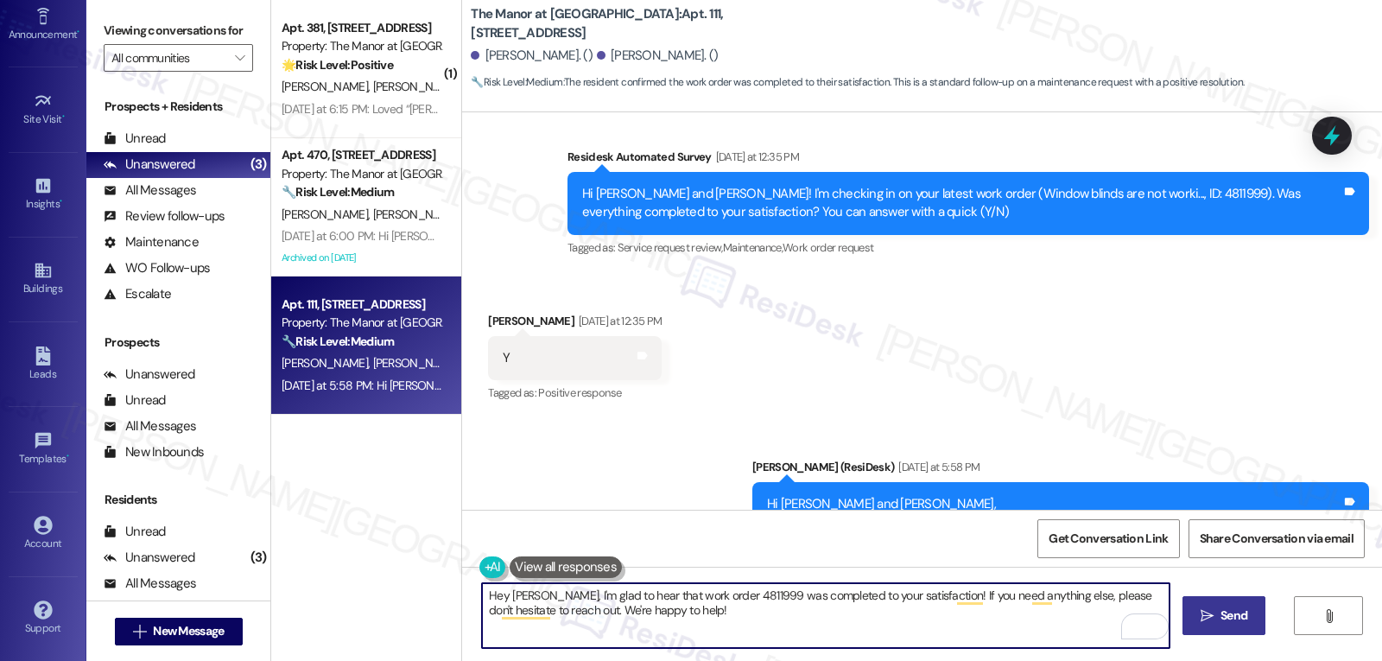
click at [1221, 616] on span "Send" at bounding box center [1234, 615] width 27 height 18
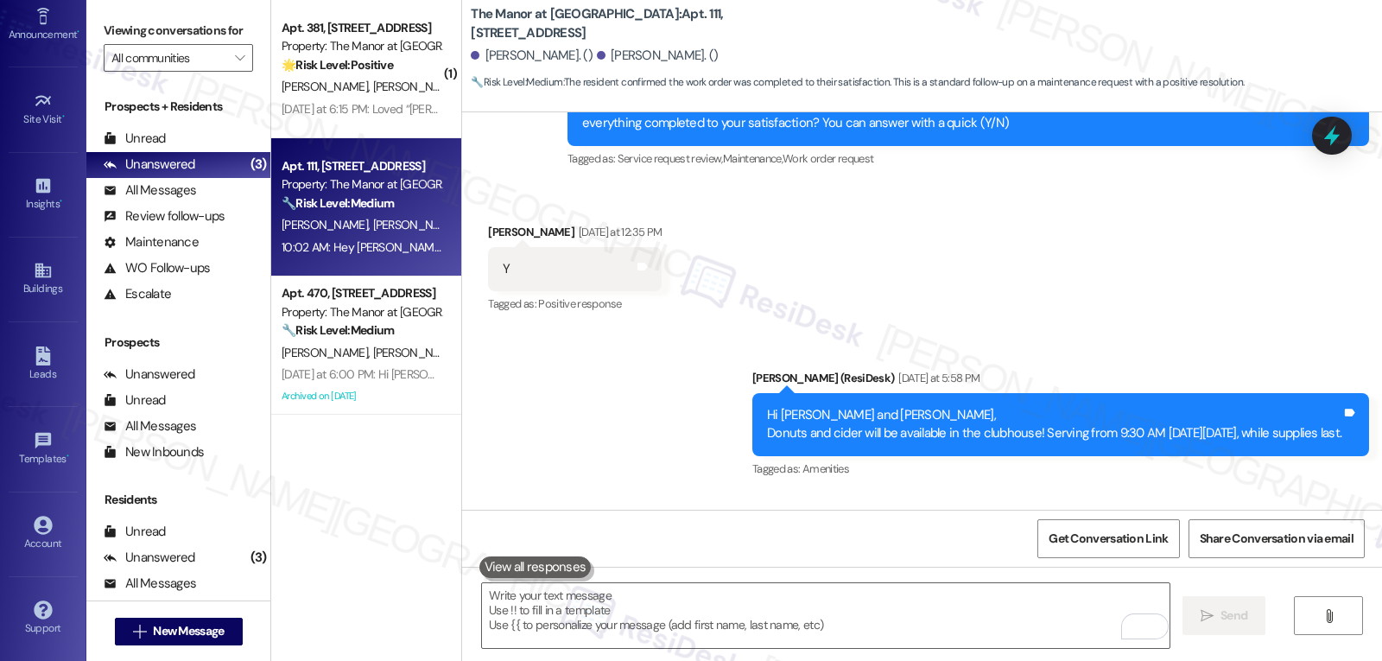
scroll to position [13444, 0]
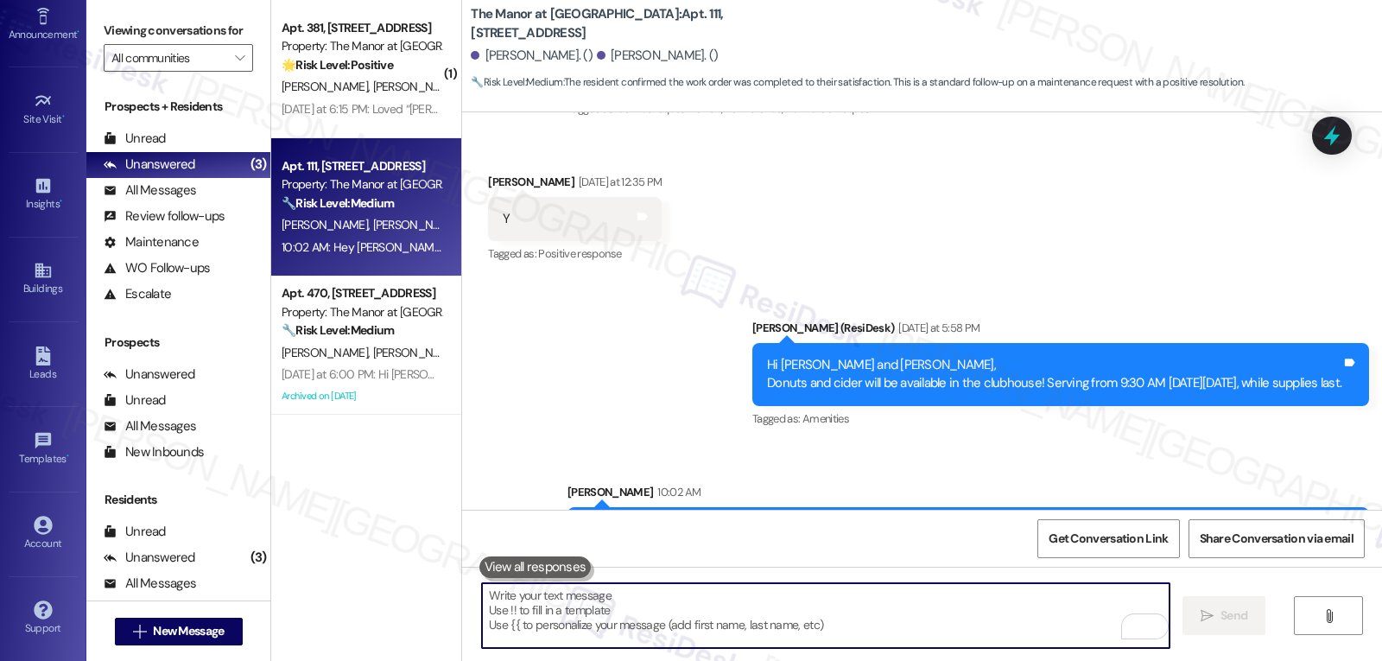
click at [667, 597] on textarea "To enrich screen reader interactions, please activate Accessibility in Grammarl…" at bounding box center [826, 615] width 688 height 65
paste textarea "Thanks for the update, {{first_name}}! I’m glad everything was resolved to your…"
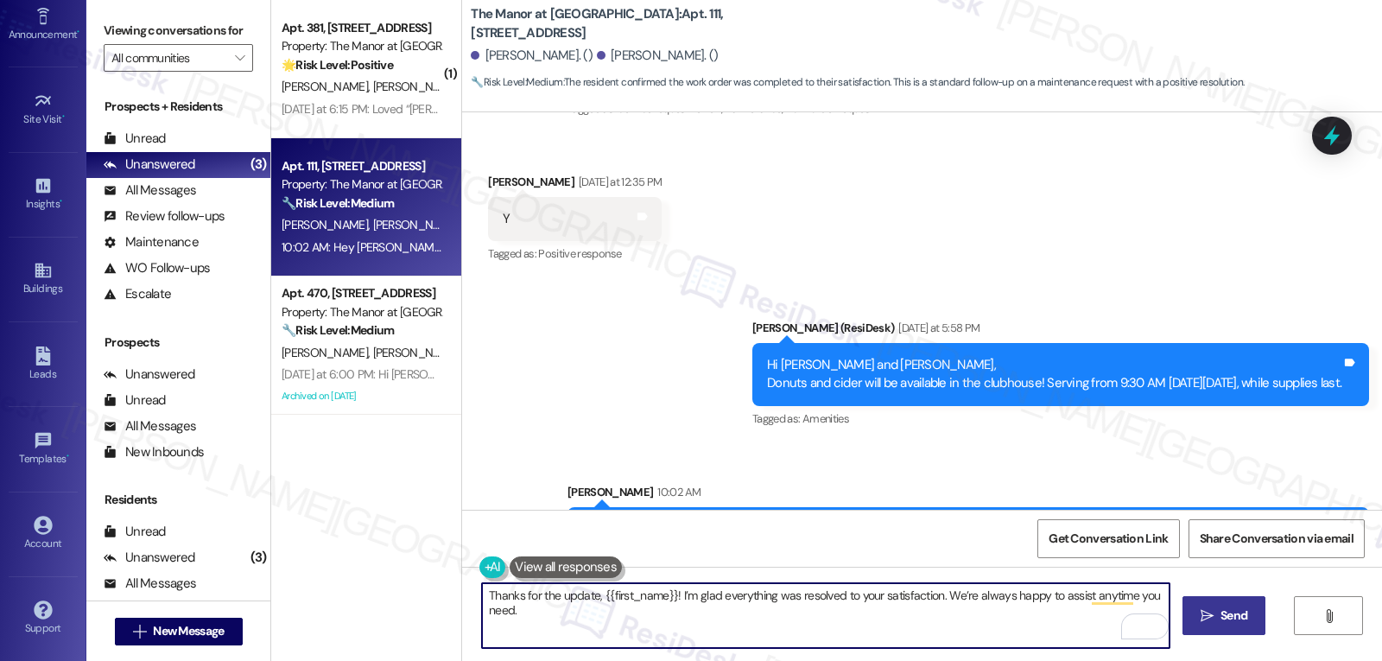
click at [644, 623] on textarea "Thanks for the update, {{first_name}}! I’m glad everything was resolved to your…" at bounding box center [826, 615] width 688 height 65
paste textarea "‘just want to ask, has {{property}} been everything you hoped for? I’d love to …"
type textarea "[PERSON_NAME], ‘just want to ask, has {{property}} been everything you hoped fo…"
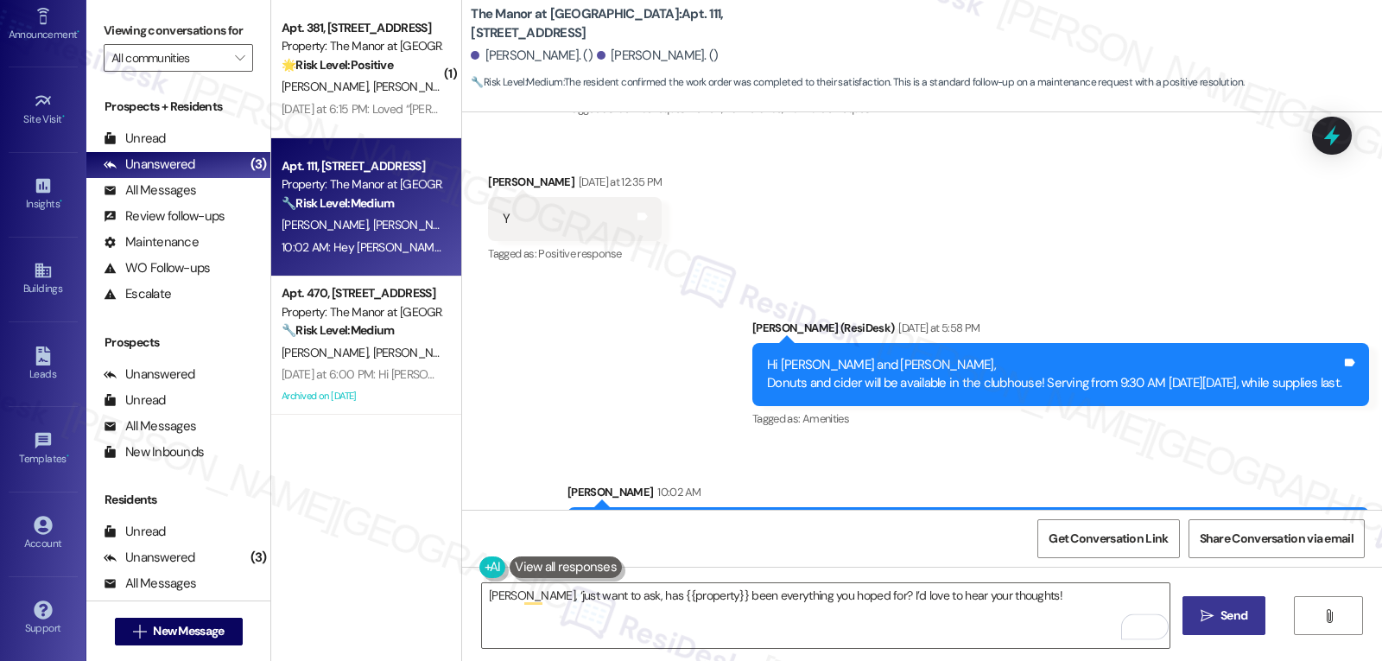
click at [1248, 612] on span "Send" at bounding box center [1234, 615] width 34 height 18
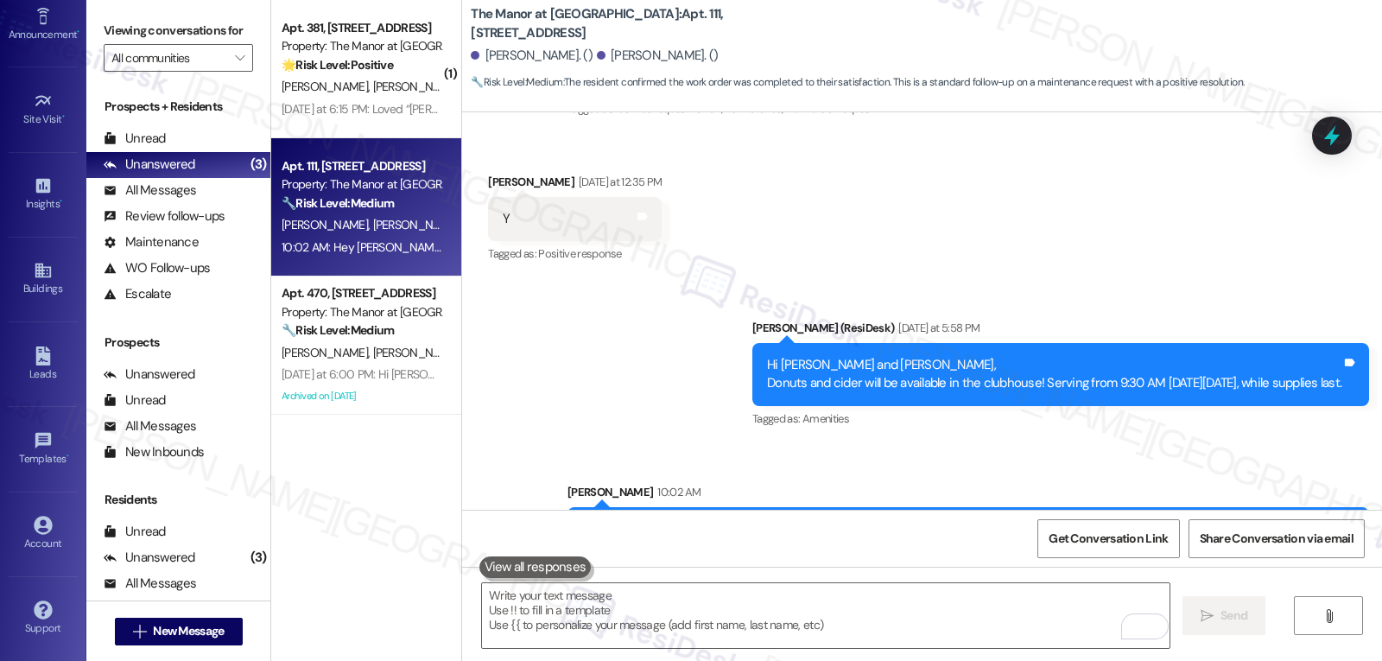
scroll to position [13140, 0]
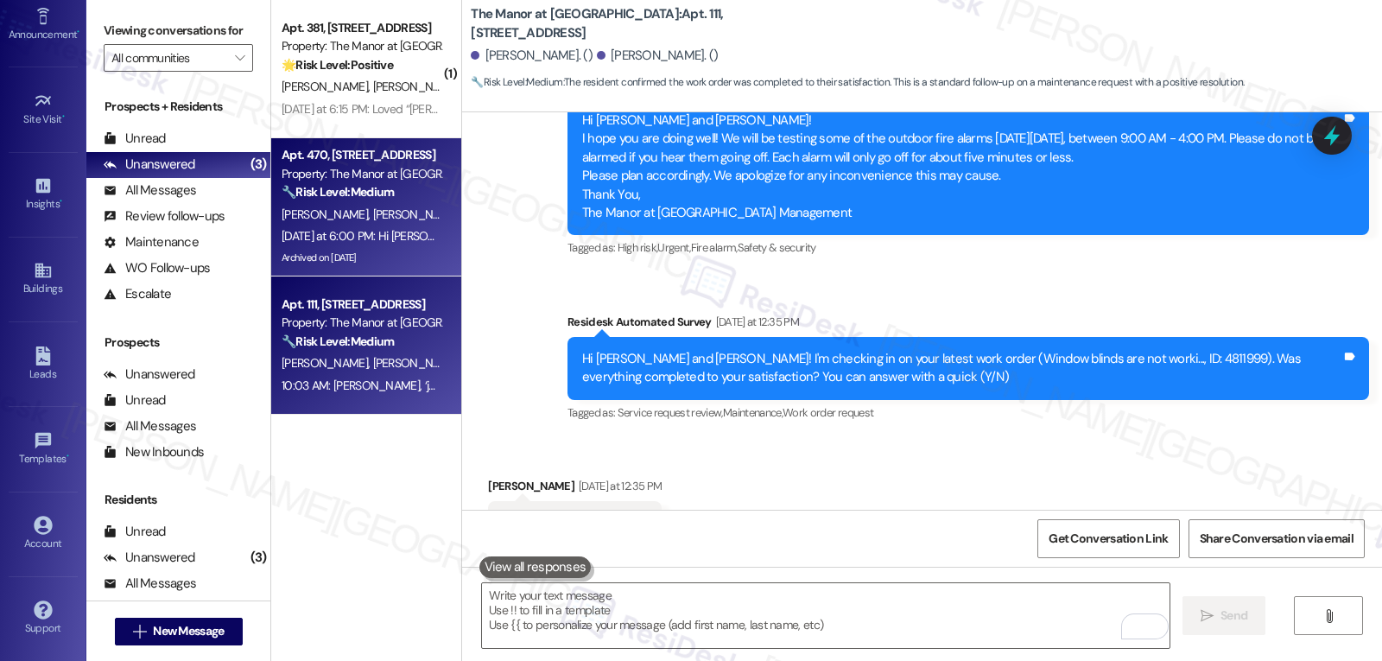
click at [310, 223] on div "[PERSON_NAME] [PERSON_NAME]" at bounding box center [361, 215] width 163 height 22
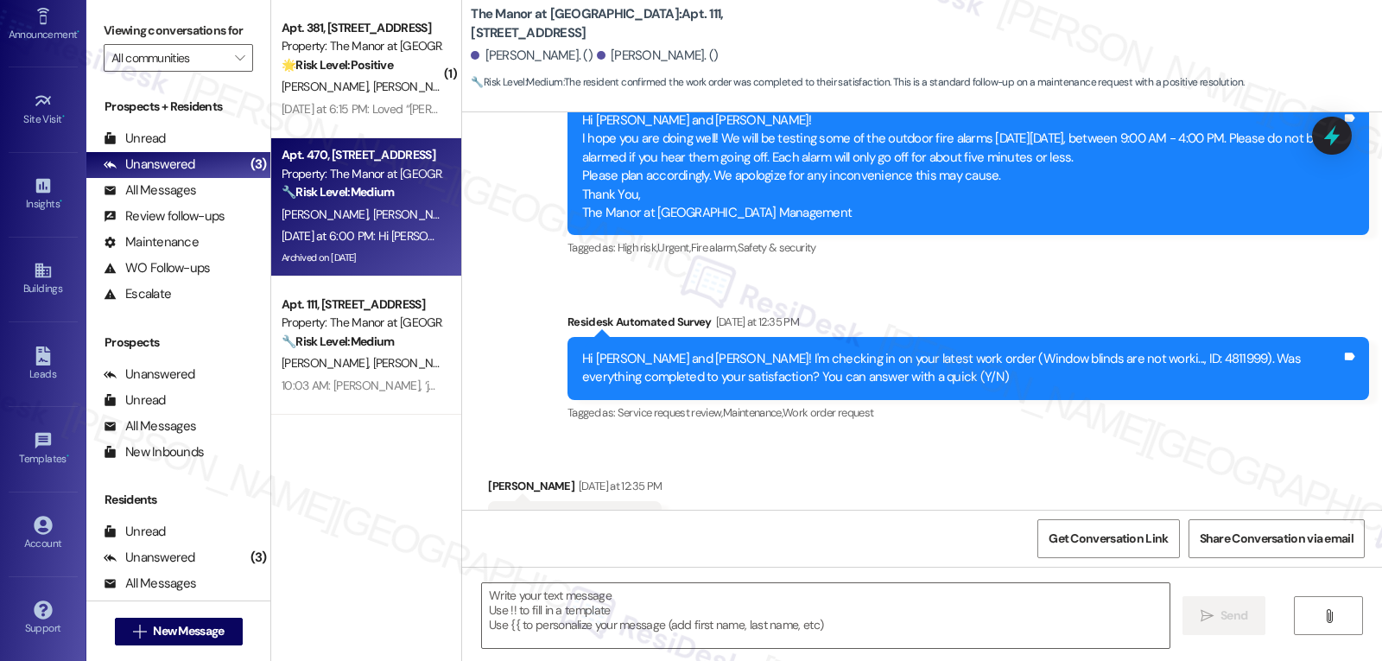
type textarea "Fetching suggested responses. Please feel free to read through the conversation…"
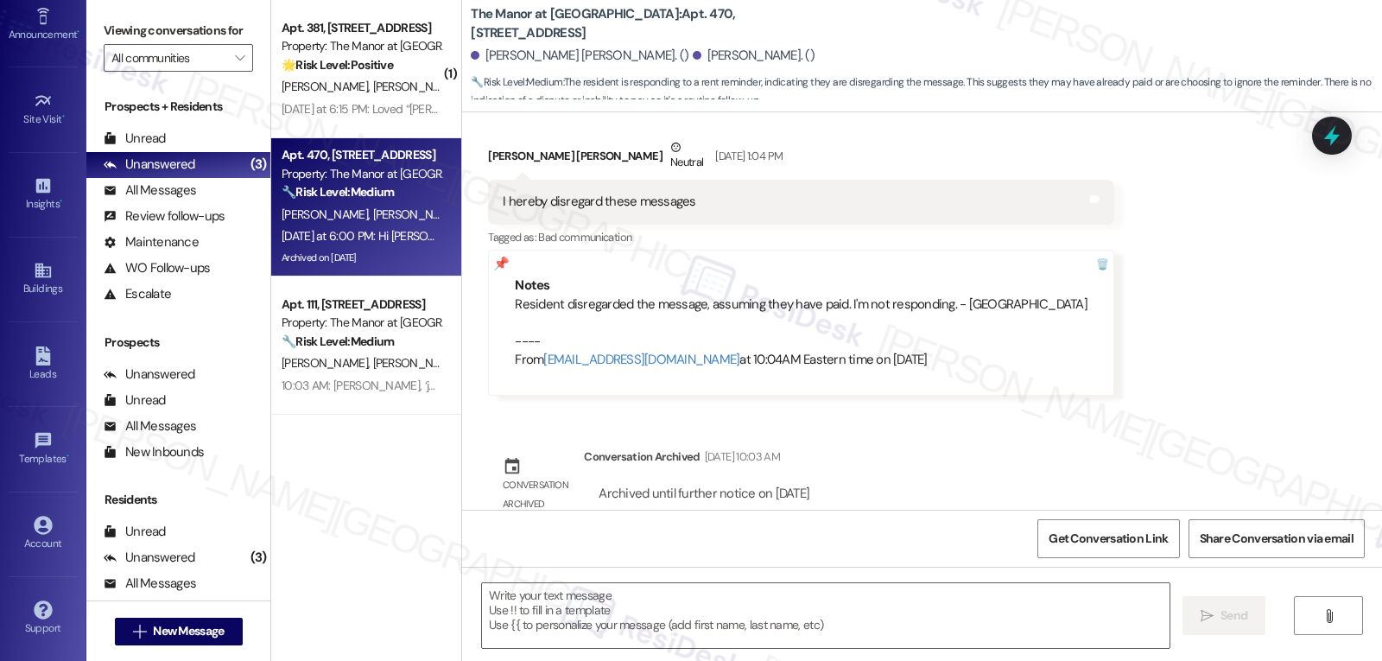
scroll to position [485, 0]
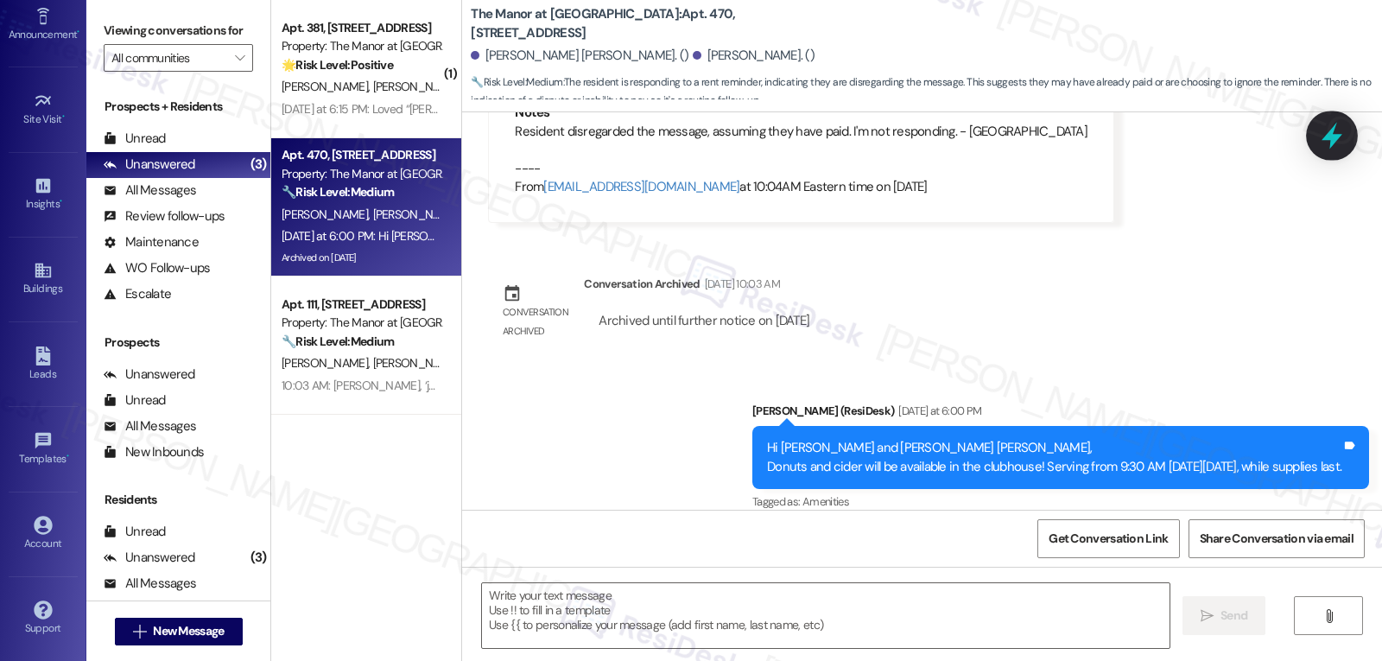
click at [1342, 134] on icon at bounding box center [1331, 135] width 29 height 29
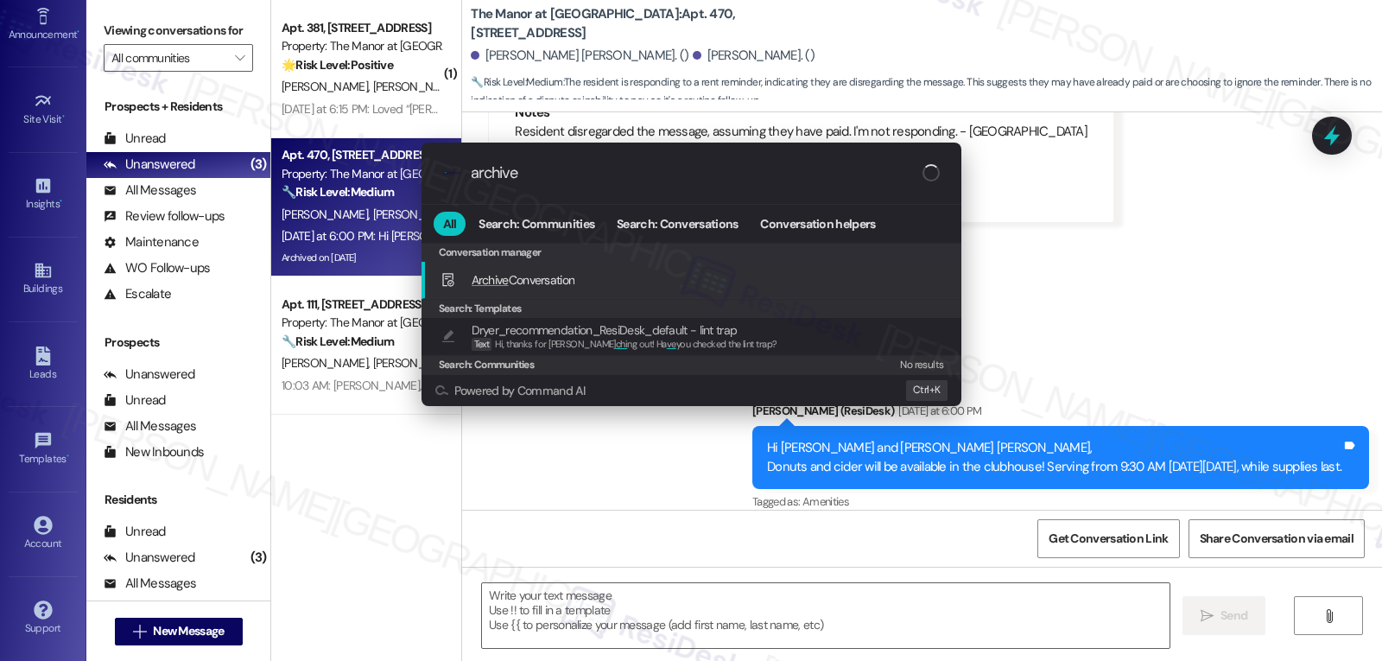
type input "archive"
click at [572, 286] on span "Archive Conversation" at bounding box center [524, 280] width 104 height 16
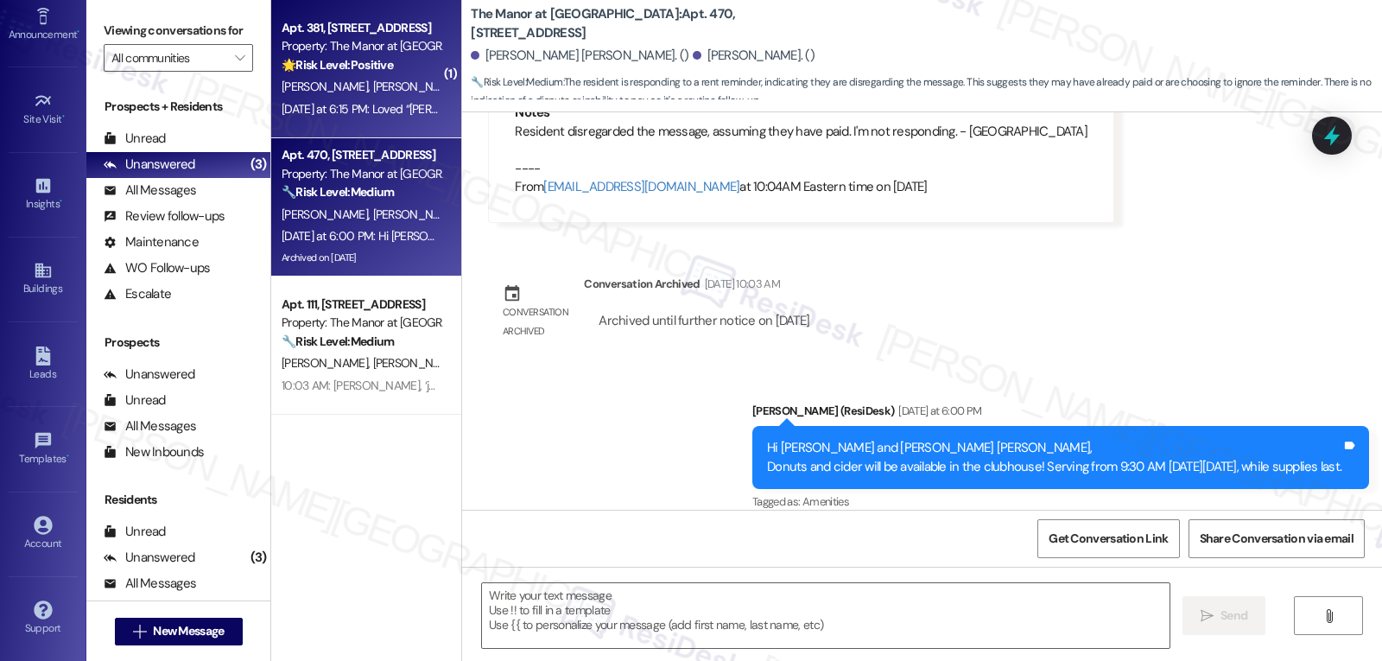
click at [373, 91] on span "[PERSON_NAME]" at bounding box center [416, 87] width 86 height 16
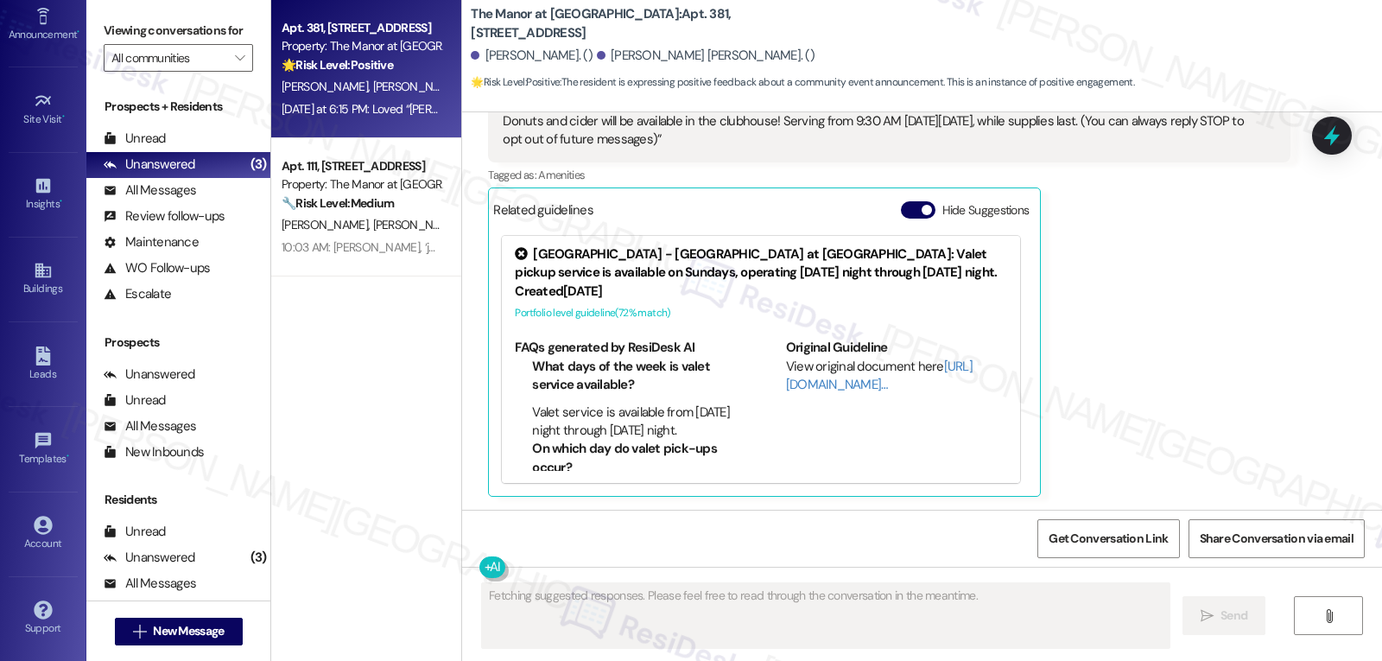
scroll to position [220, 0]
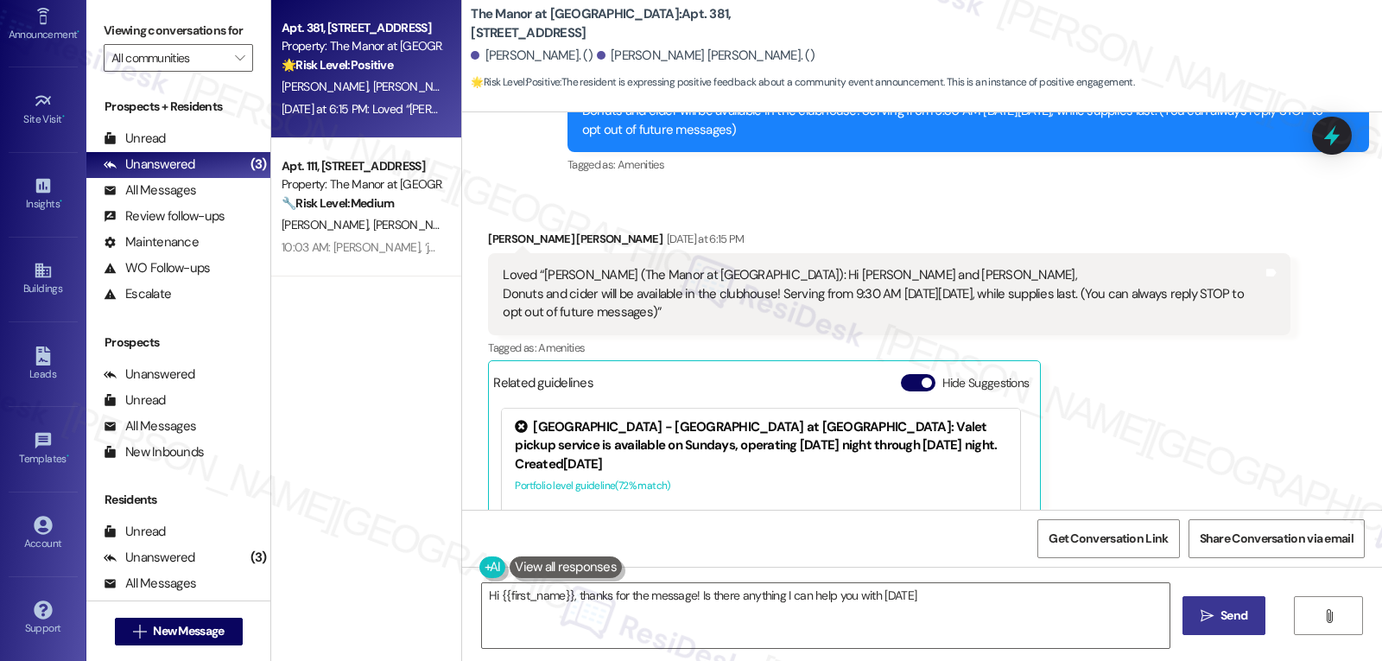
type textarea "Hi {{first_name}}, thanks for the message! Is there anything I can help you wit…"
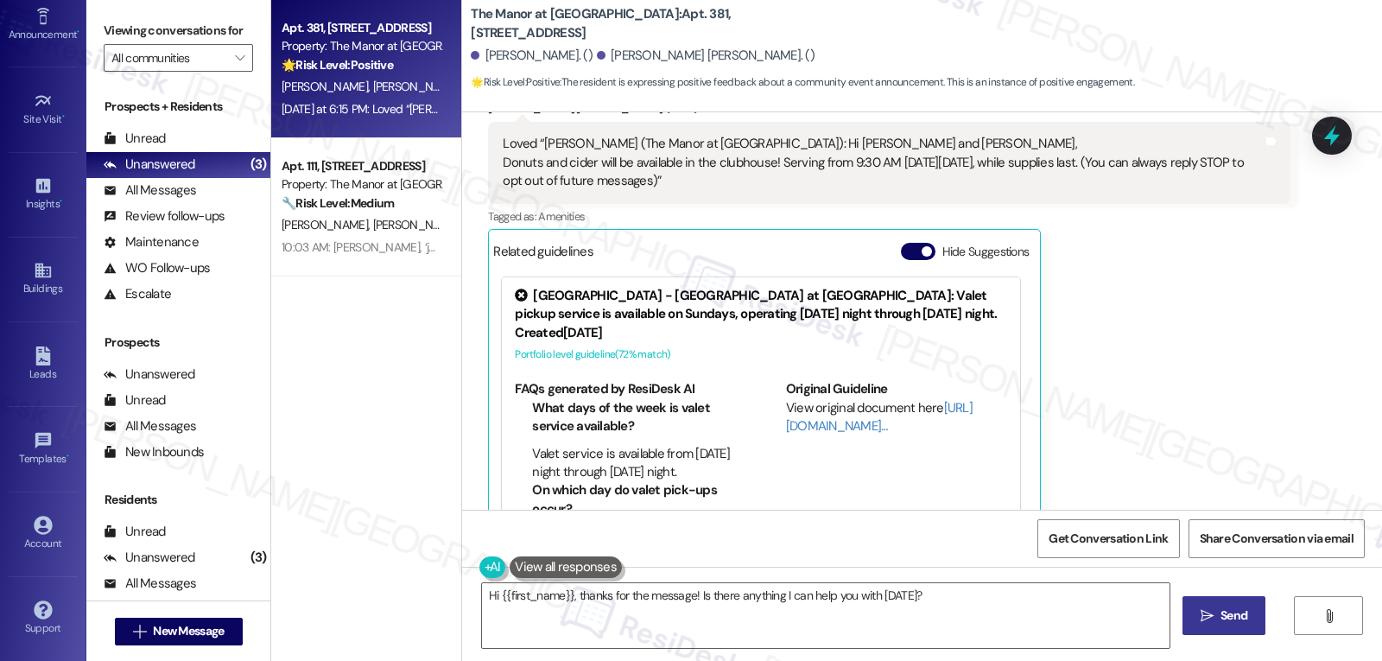
scroll to position [394, 0]
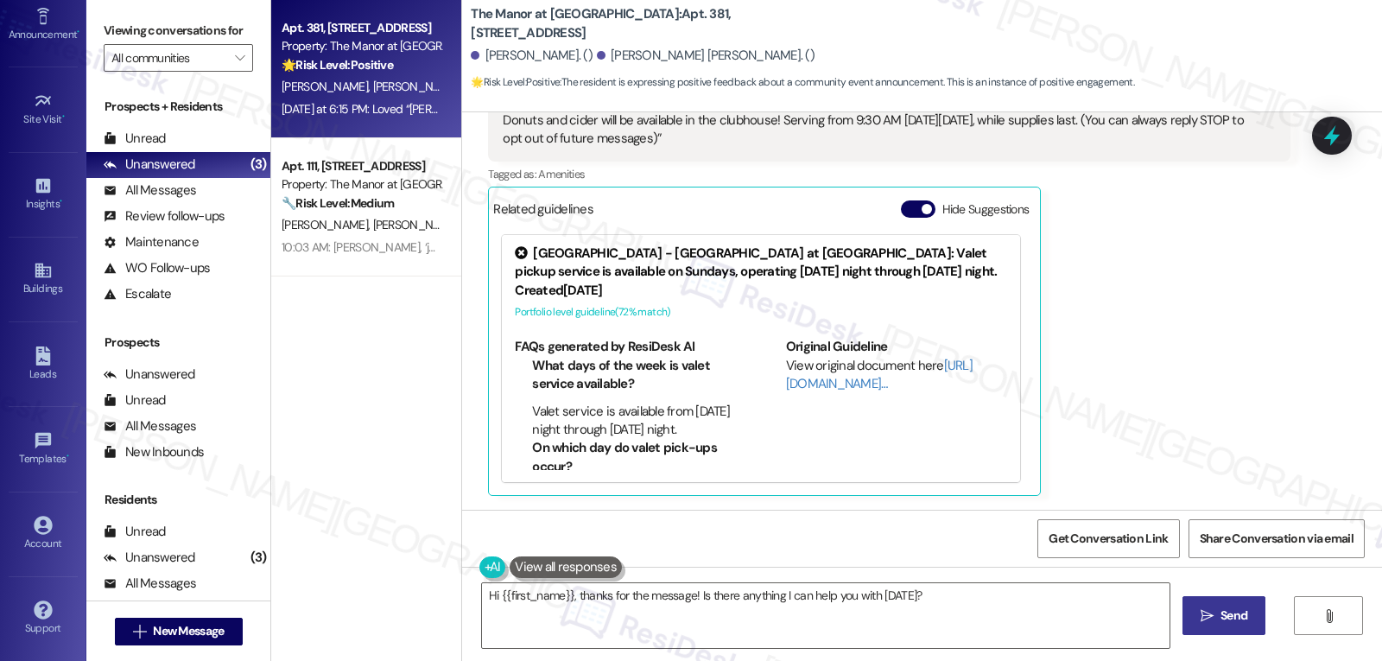
click at [1310, 133] on div "Received via SMS [PERSON_NAME] [PERSON_NAME] [DATE] at 6:15 PM Loved “[PERSON_N…" at bounding box center [922, 263] width 920 height 492
click at [1320, 136] on icon at bounding box center [1331, 135] width 29 height 29
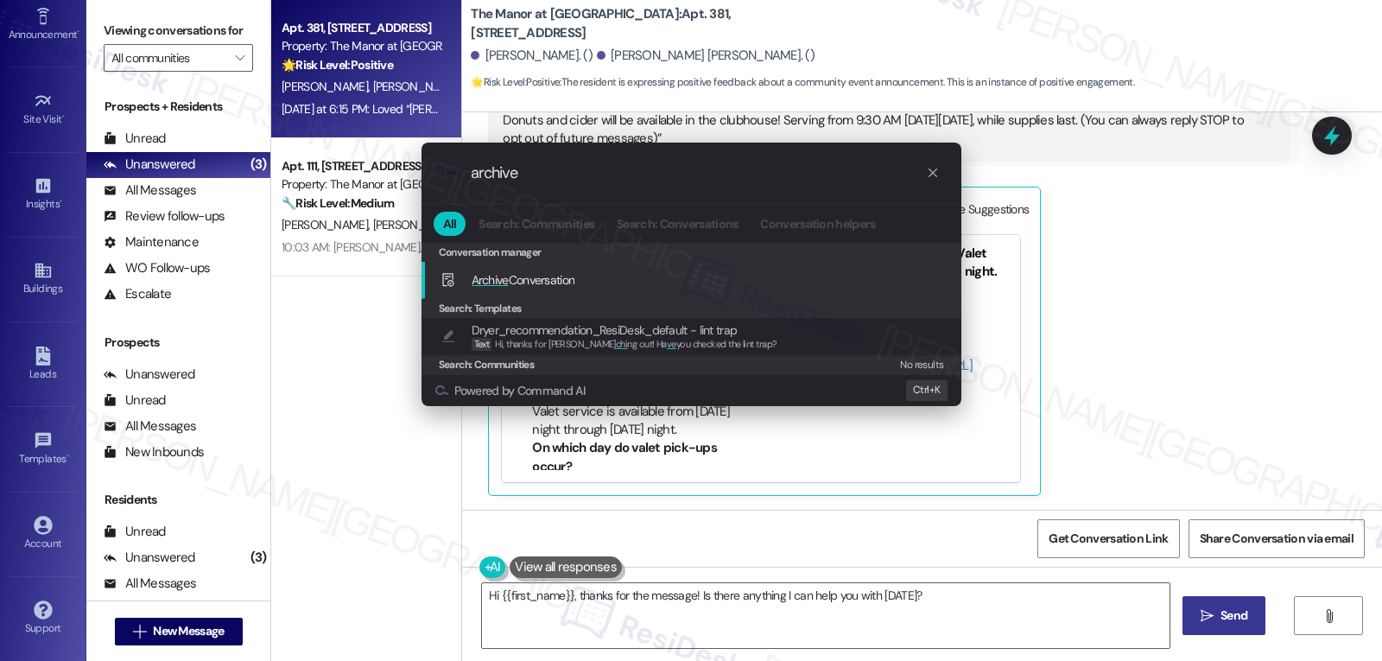
type input "archive"
click at [511, 291] on div "Archive Conversation Add shortcut" at bounding box center [692, 280] width 540 height 37
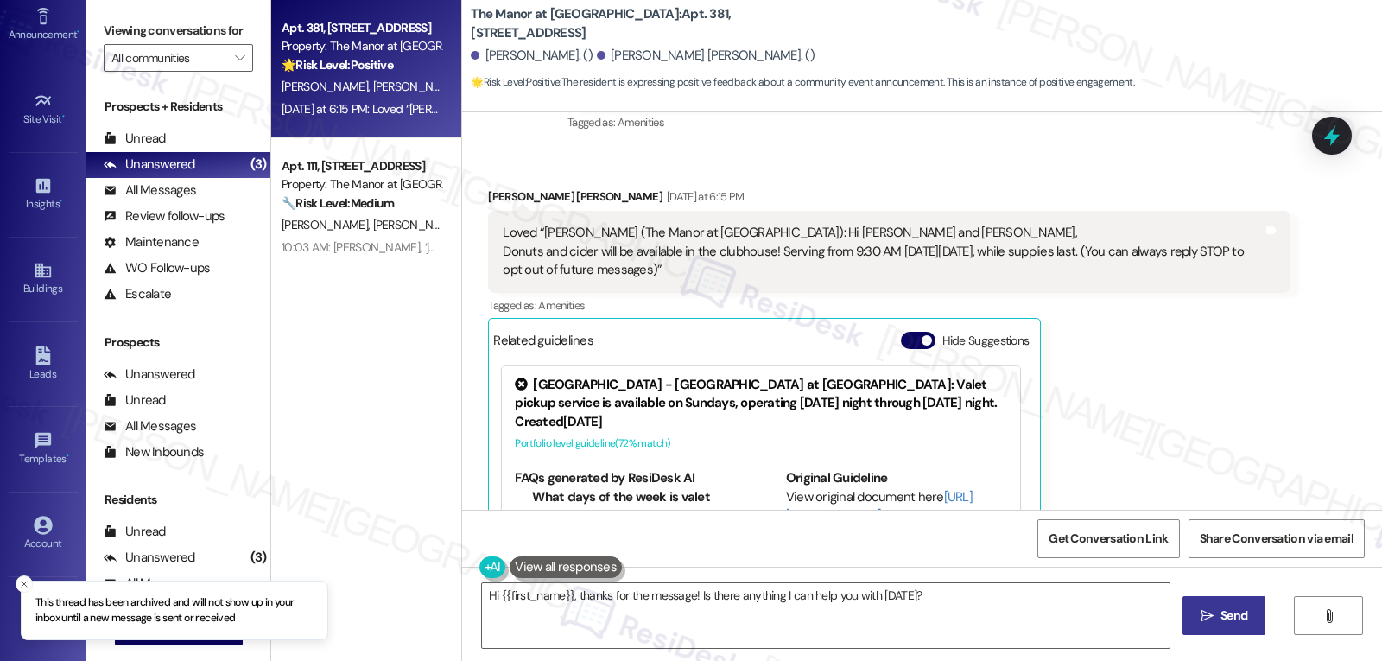
scroll to position [221, 0]
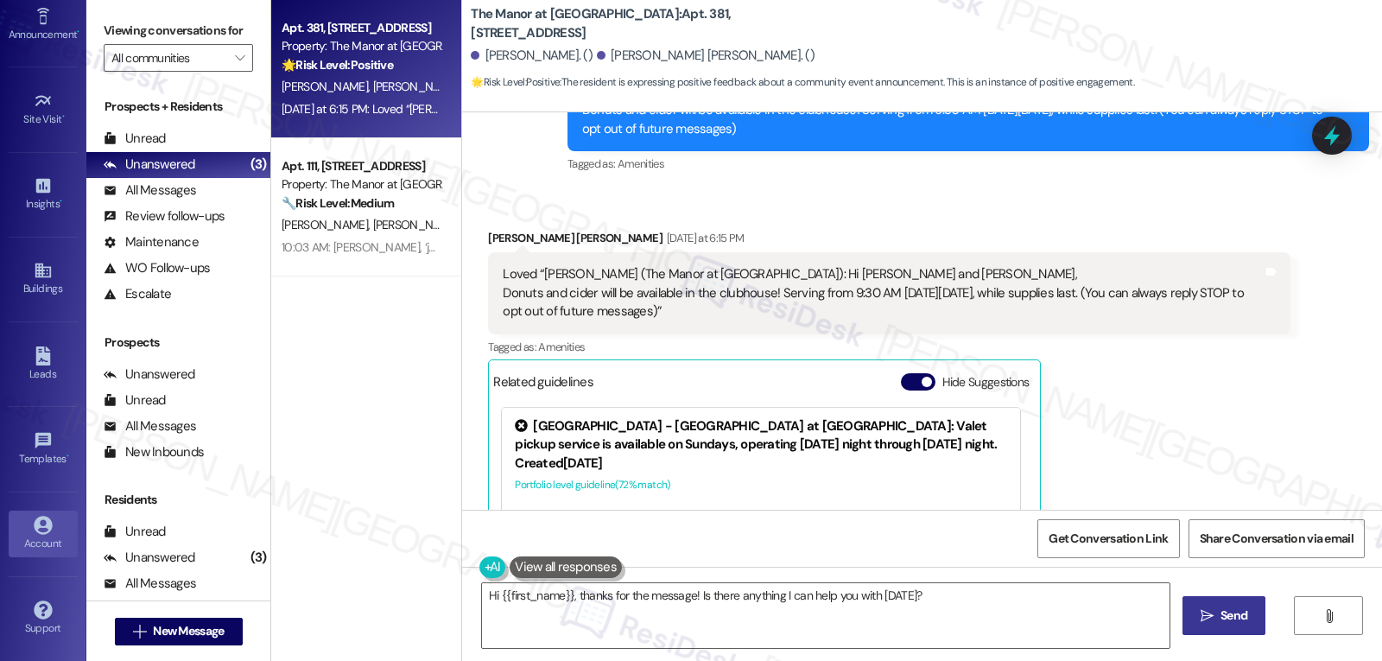
click at [44, 551] on div "Account" at bounding box center [43, 543] width 86 height 17
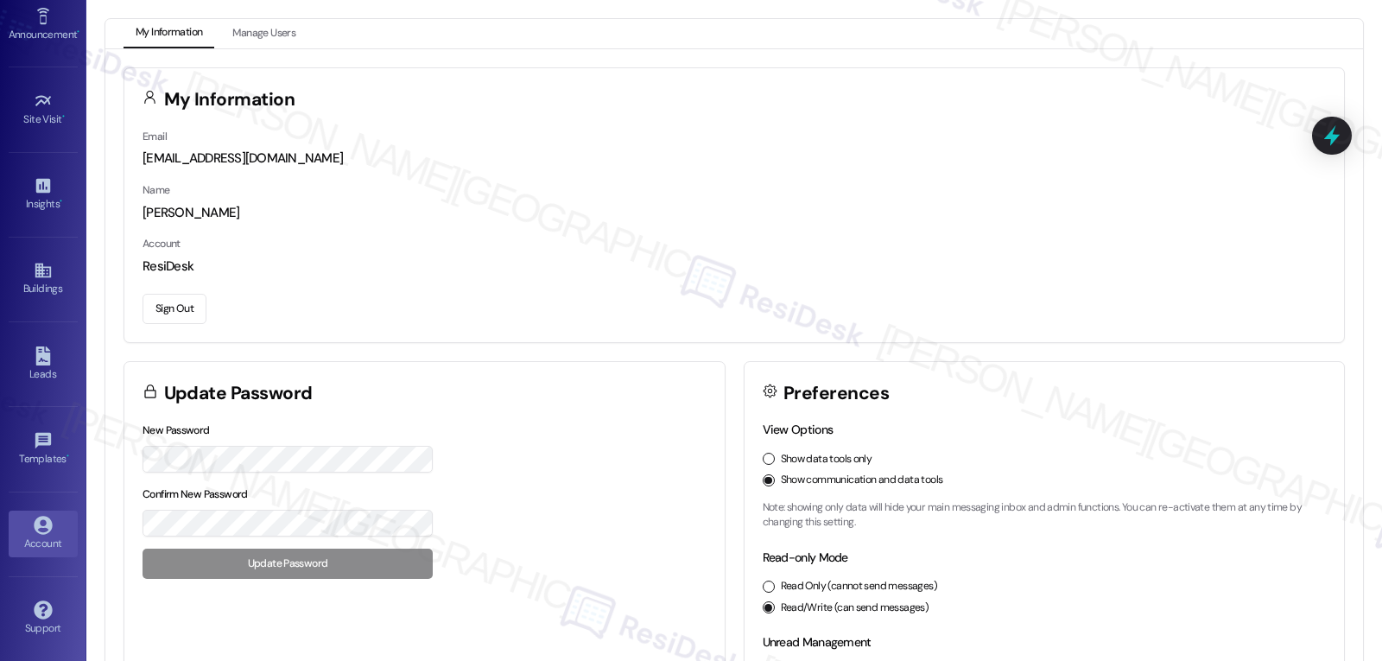
click at [187, 312] on button "Sign Out" at bounding box center [175, 309] width 64 height 30
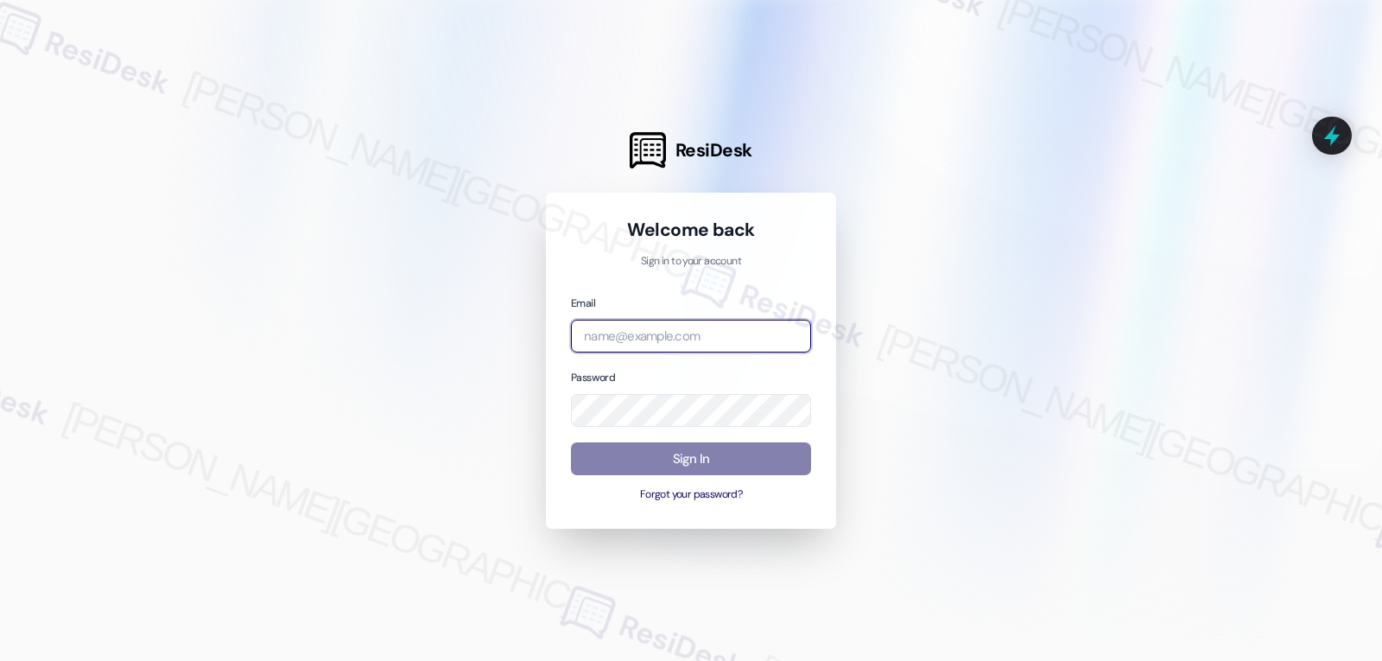
drag, startPoint x: 595, startPoint y: 348, endPoint x: 597, endPoint y: 330, distance: 18.2
click at [595, 346] on input "email" at bounding box center [691, 337] width 240 height 34
click at [636, 340] on input "email" at bounding box center [691, 337] width 240 height 34
paste input "automated-surveys-archway_equities-jomar.punay@archway_[DOMAIN_NAME]"
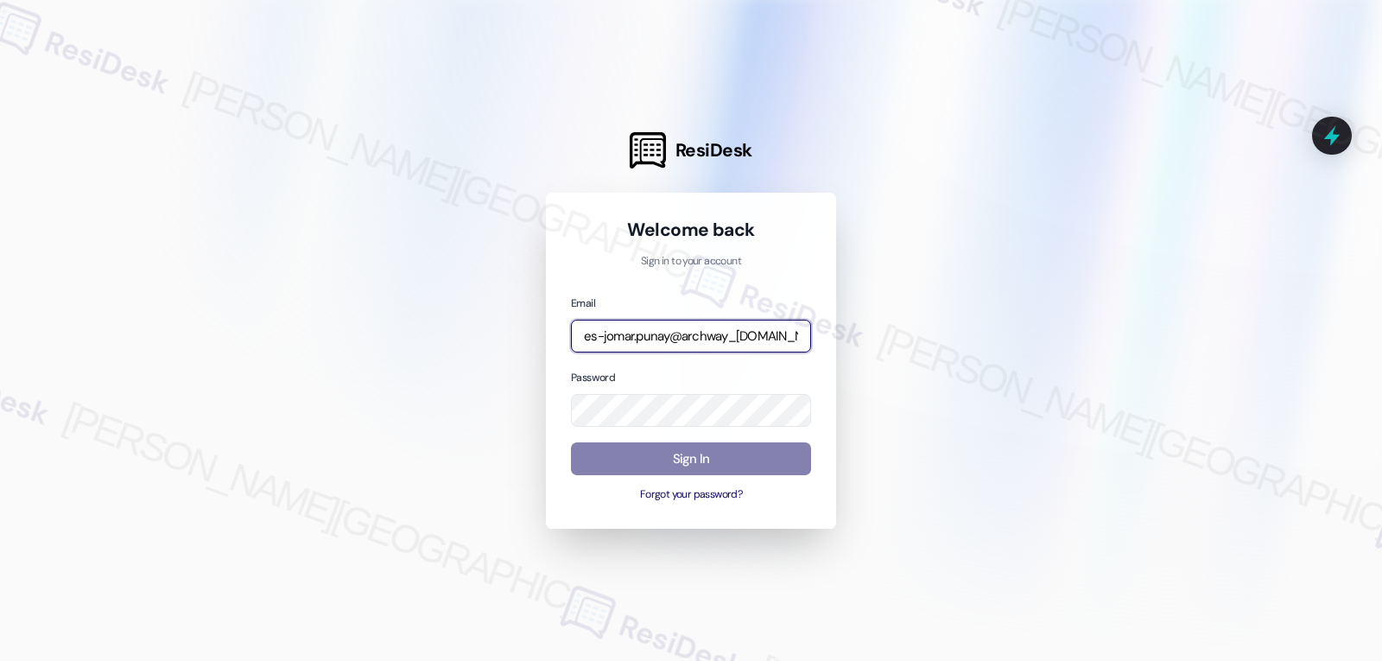
type input "automated-surveys-archway_equities-jomar.punay@archway_[DOMAIN_NAME]"
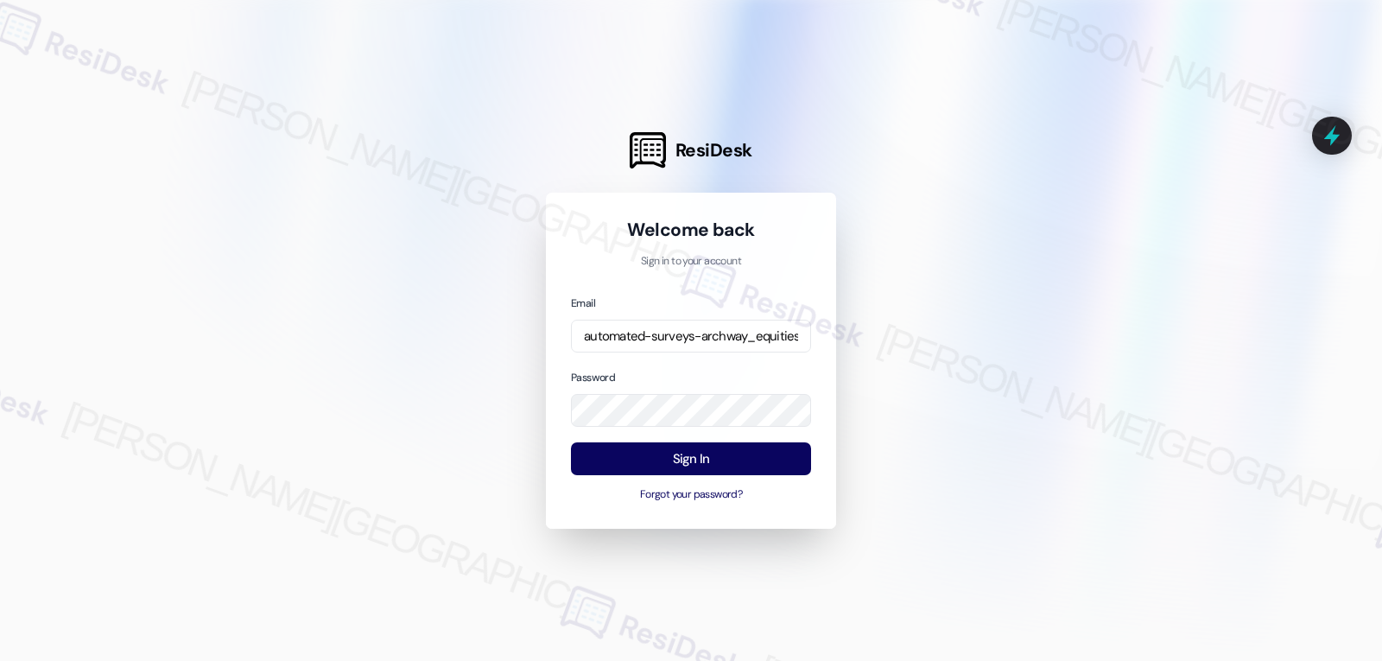
click at [456, 352] on div at bounding box center [691, 330] width 1382 height 661
click at [762, 454] on button "Sign In" at bounding box center [691, 459] width 240 height 34
